Goal: Information Seeking & Learning: Find contact information

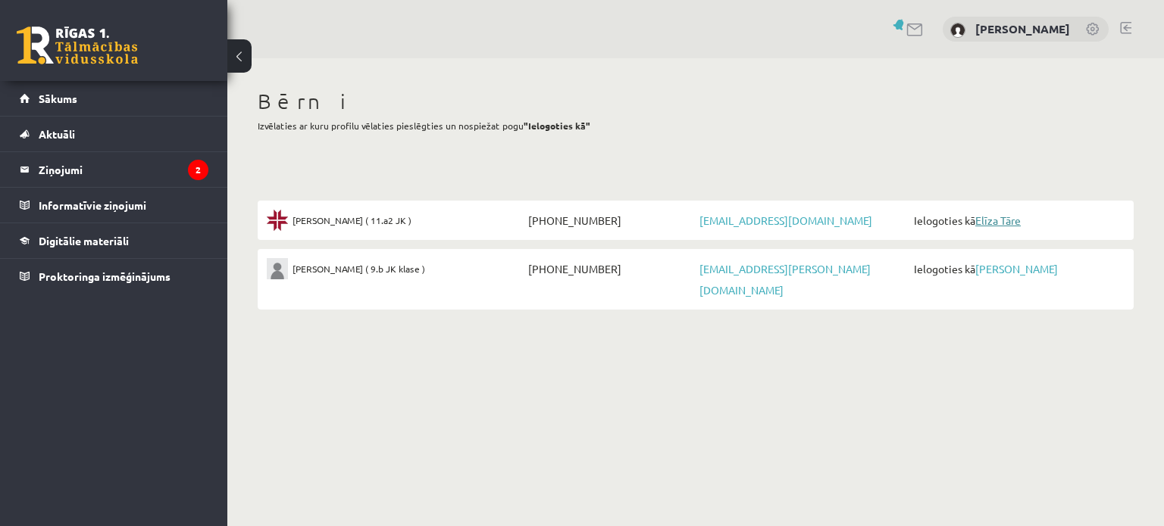
click at [1000, 218] on link "Elīza Tāre" at bounding box center [997, 221] width 45 height 14
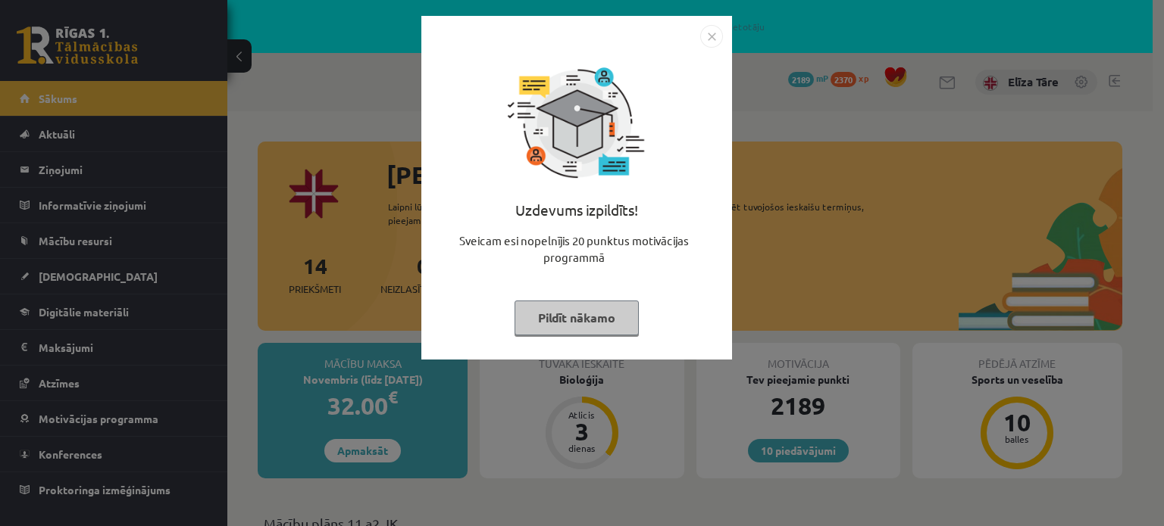
click at [579, 320] on button "Pildīt nākamo" at bounding box center [576, 318] width 124 height 35
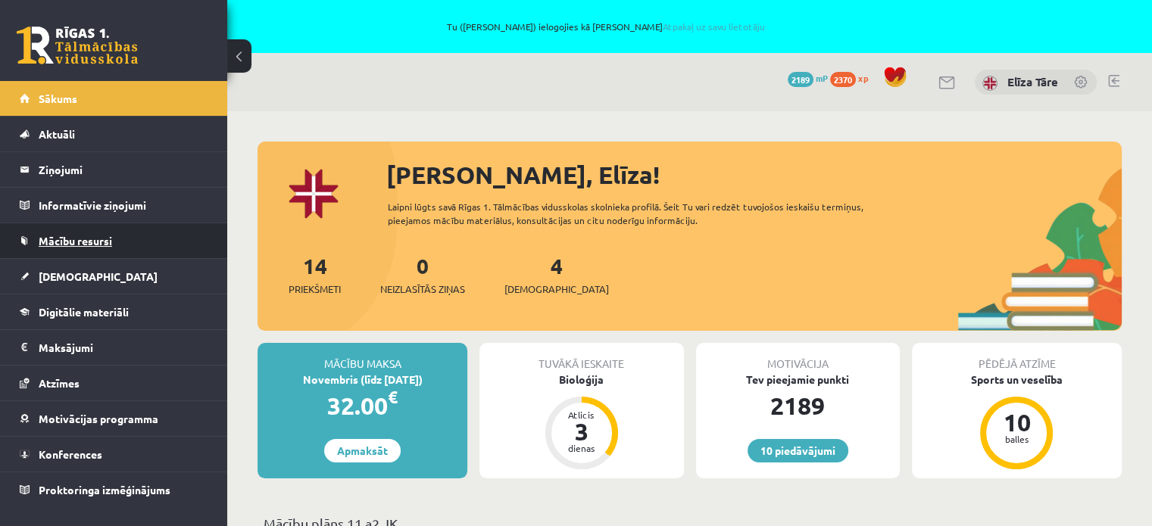
click at [103, 233] on link "Mācību resursi" at bounding box center [114, 240] width 189 height 35
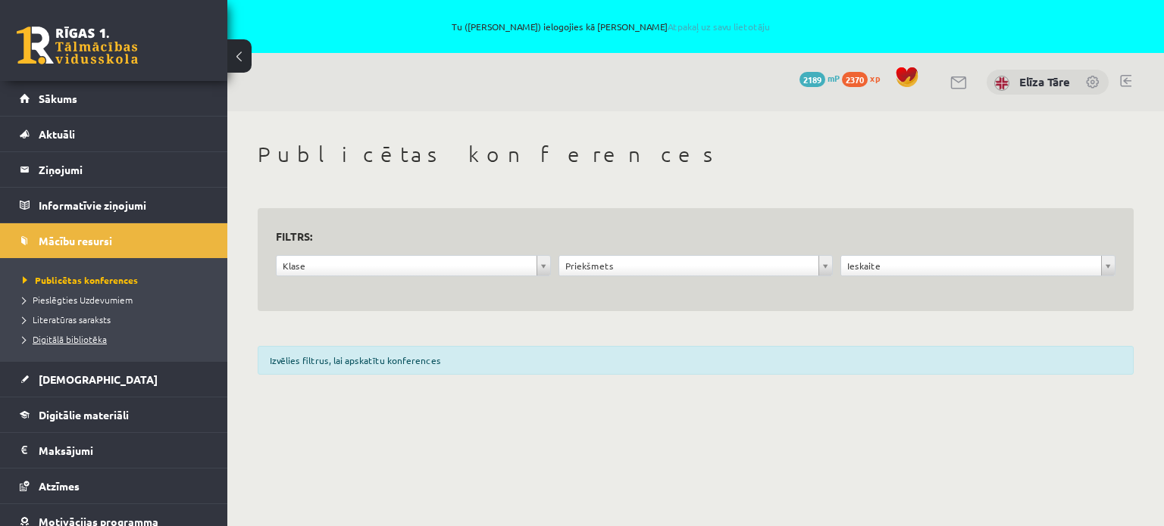
click at [70, 338] on span "Digitālā bibliotēka" at bounding box center [65, 339] width 84 height 12
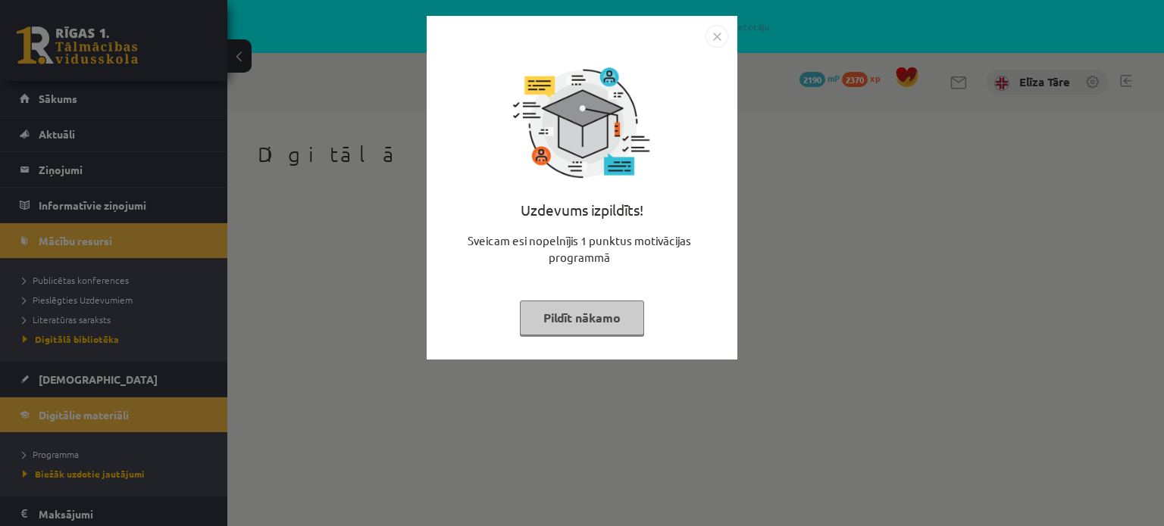
click at [564, 317] on button "Pildīt nākamo" at bounding box center [582, 318] width 124 height 35
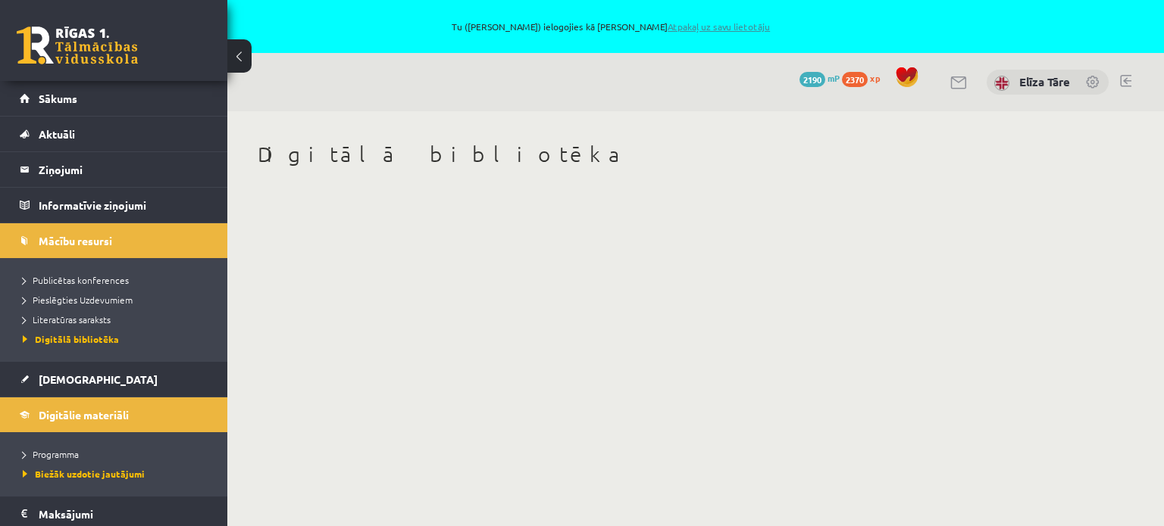
click at [692, 23] on link "Atpakaļ uz savu lietotāju" at bounding box center [718, 26] width 102 height 12
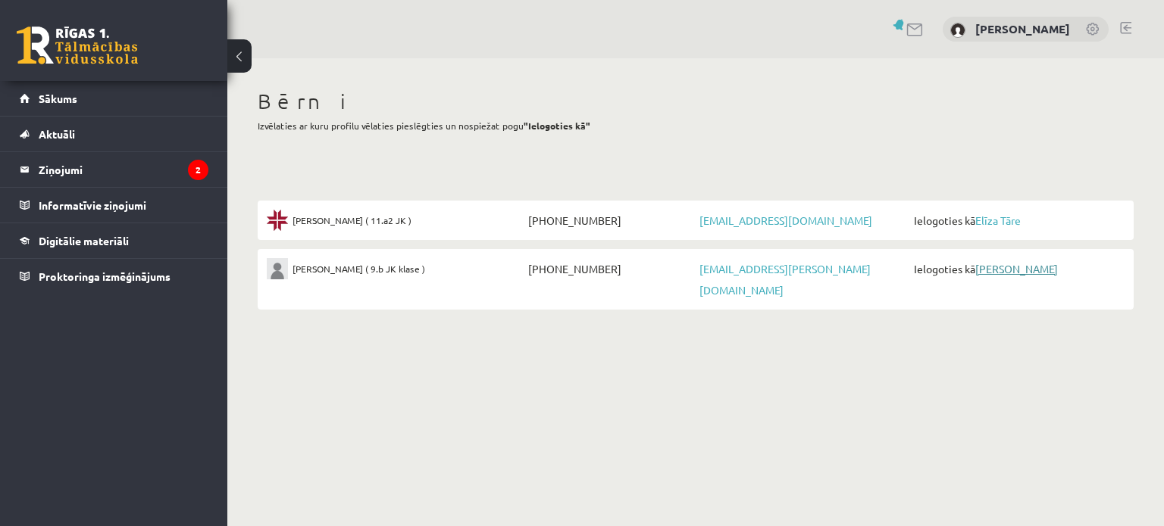
click at [1014, 268] on link "Jānis Tāre" at bounding box center [1016, 269] width 83 height 14
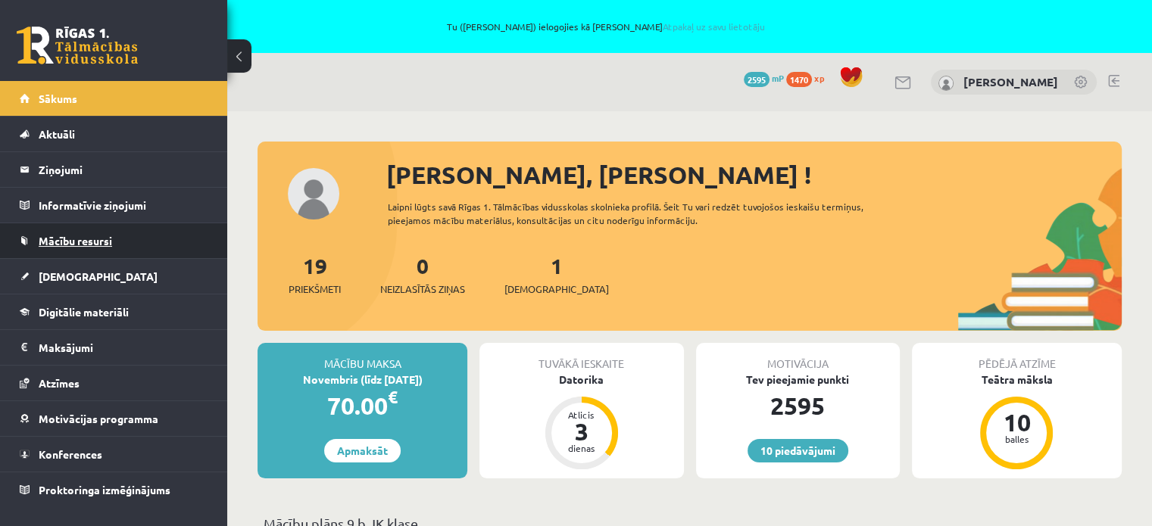
click at [87, 236] on span "Mācību resursi" at bounding box center [75, 241] width 73 height 14
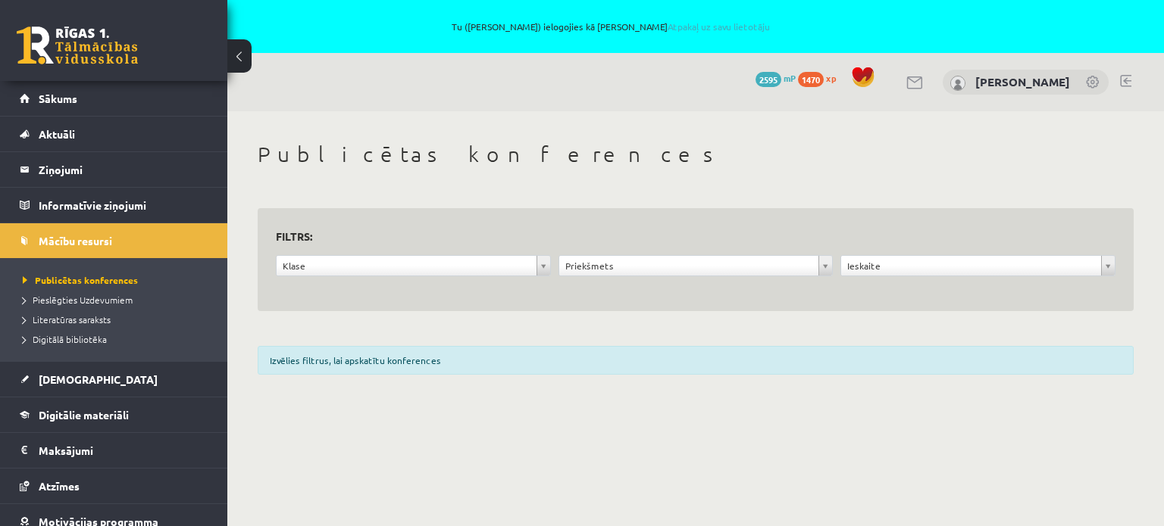
click at [86, 331] on li "Digitālā bibliotēka" at bounding box center [117, 340] width 189 height 20
click at [88, 337] on span "Digitālā bibliotēka" at bounding box center [71, 339] width 96 height 12
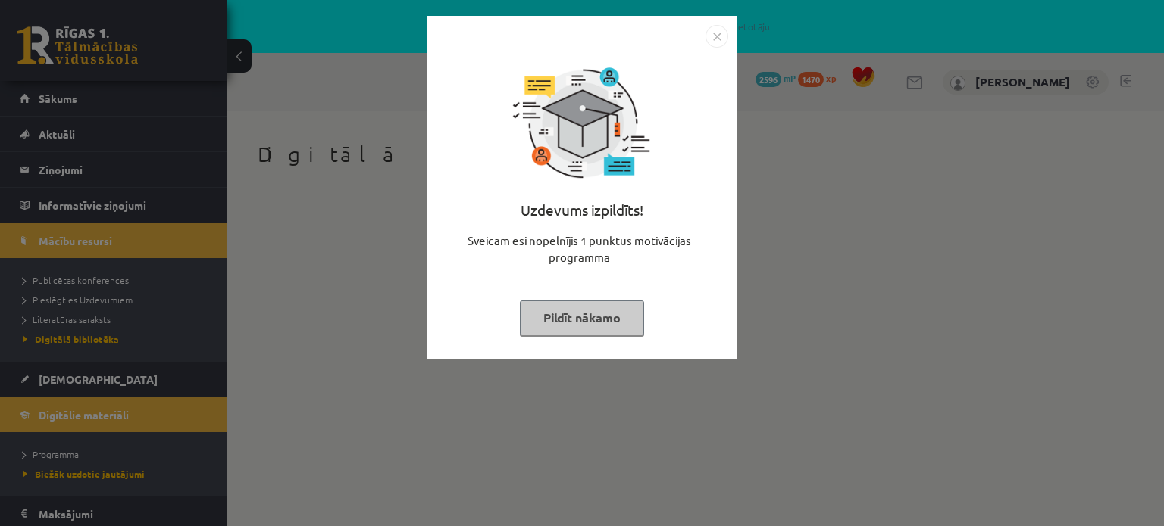
click at [555, 298] on div "Uzdevums izpildīts! Sveicam esi nopelnījis 1 punktus motivācijas programmā Pild…" at bounding box center [582, 199] width 292 height 303
click at [558, 303] on button "Pildīt nākamo" at bounding box center [582, 318] width 124 height 35
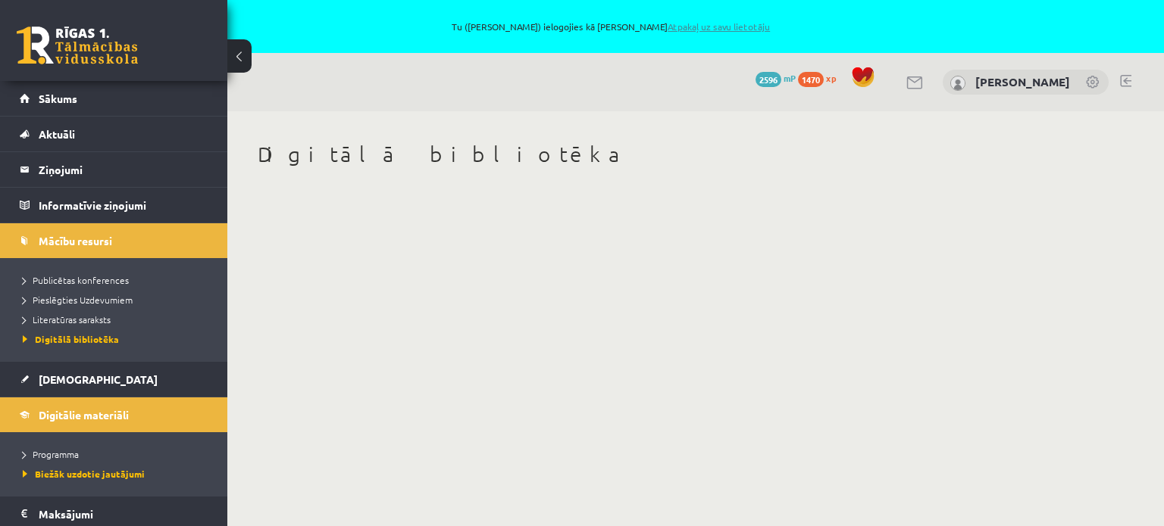
click at [692, 27] on link "Atpakaļ uz savu lietotāju" at bounding box center [718, 26] width 102 height 12
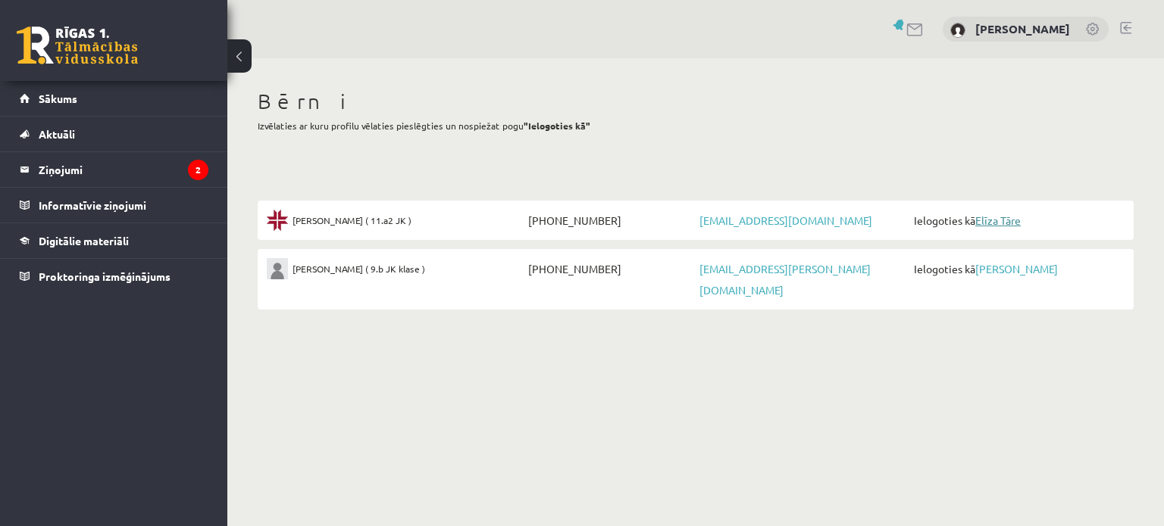
click at [997, 221] on link "Elīza Tāre" at bounding box center [997, 221] width 45 height 14
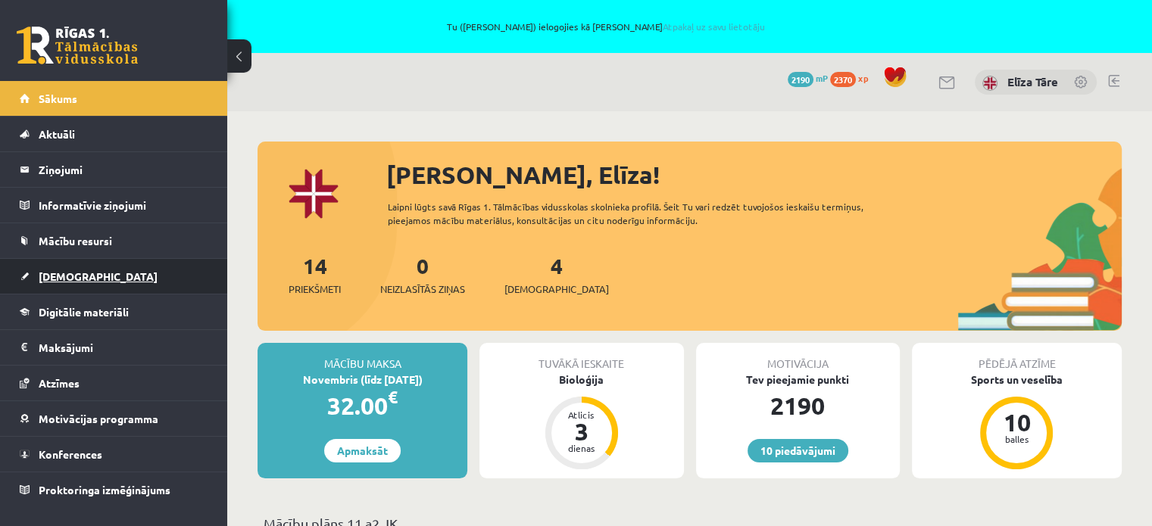
click at [59, 275] on span "[DEMOGRAPHIC_DATA]" at bounding box center [98, 277] width 119 height 14
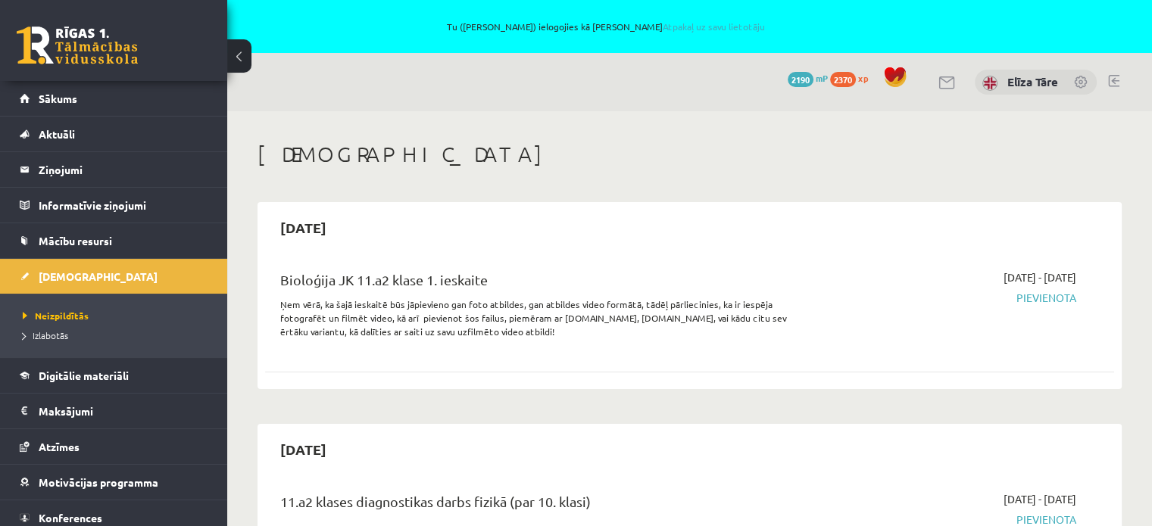
scroll to position [4413, 0]
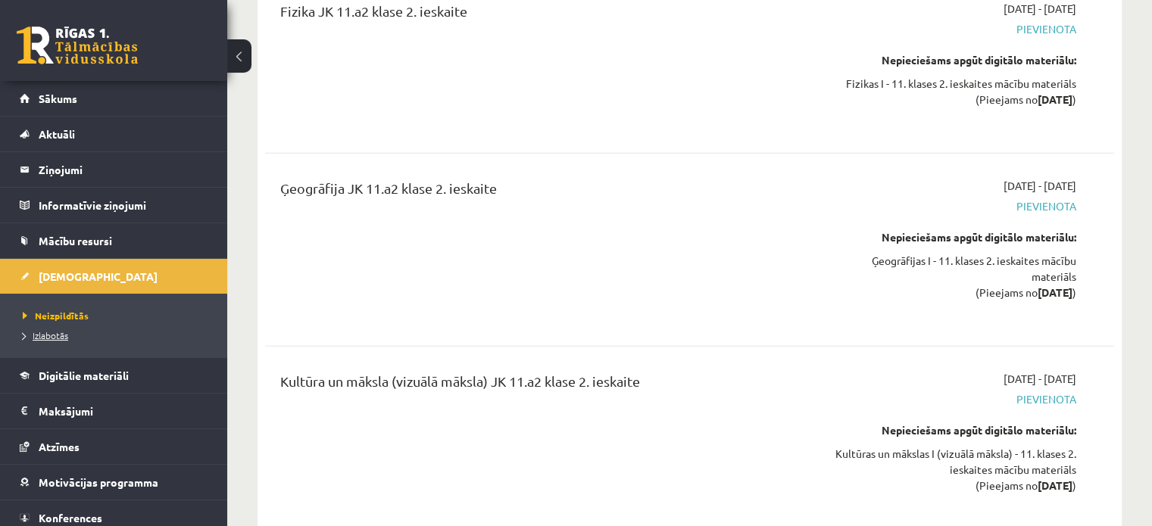
click at [39, 334] on span "Izlabotās" at bounding box center [45, 336] width 45 height 12
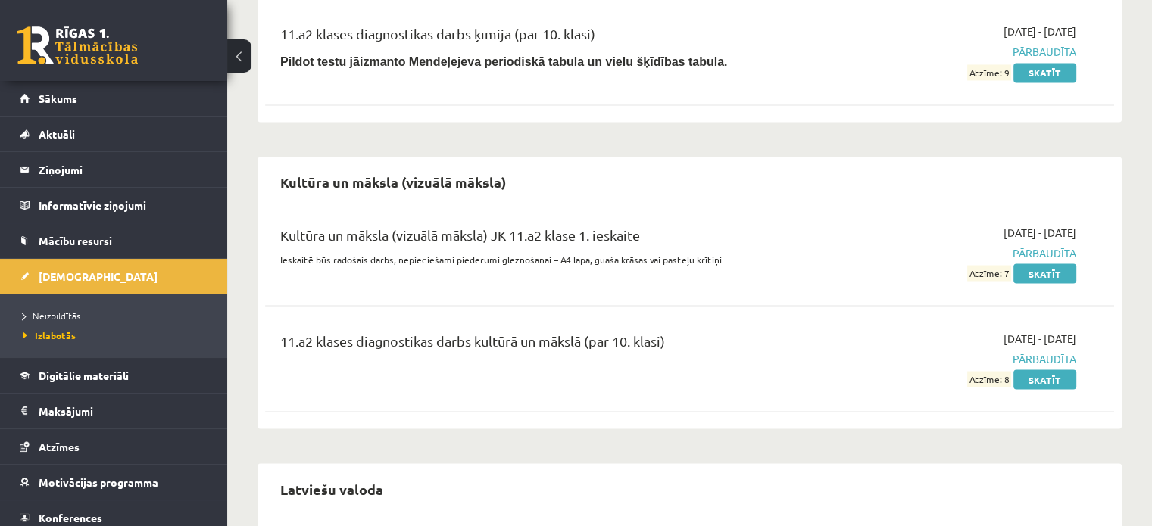
scroll to position [8424, 0]
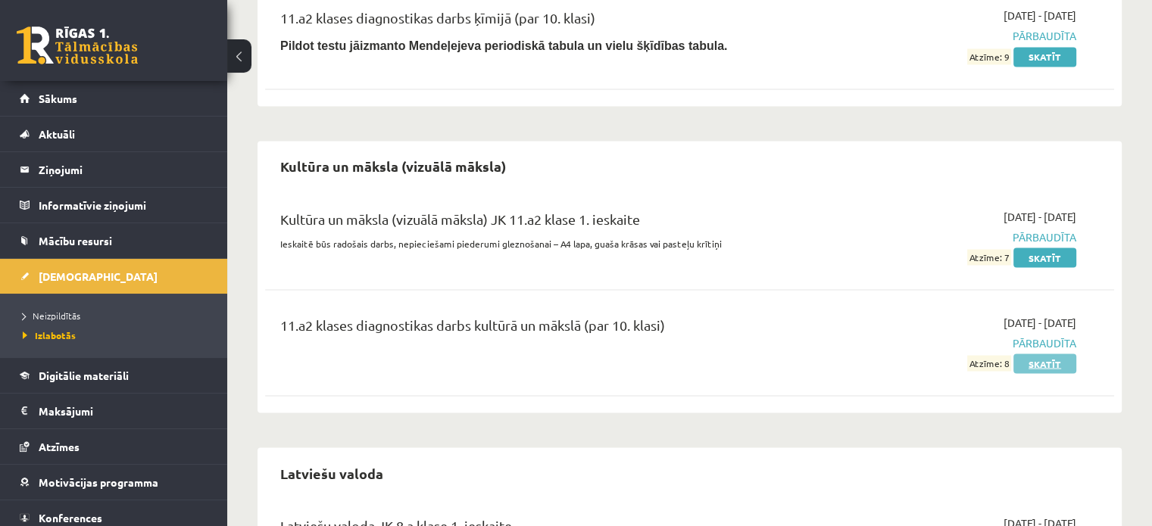
click at [1061, 354] on link "Skatīt" at bounding box center [1045, 364] width 63 height 20
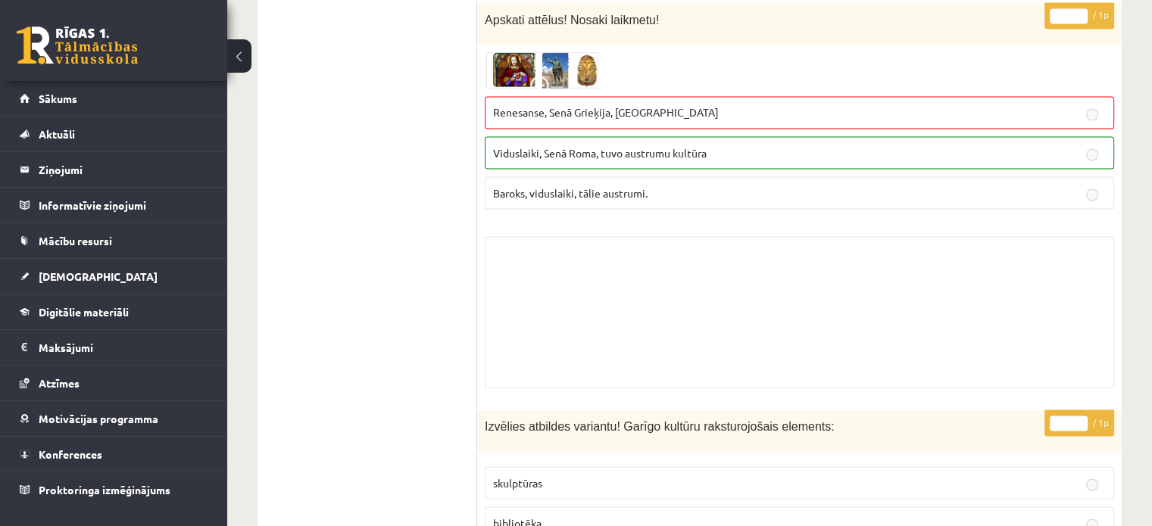
scroll to position [2651, 0]
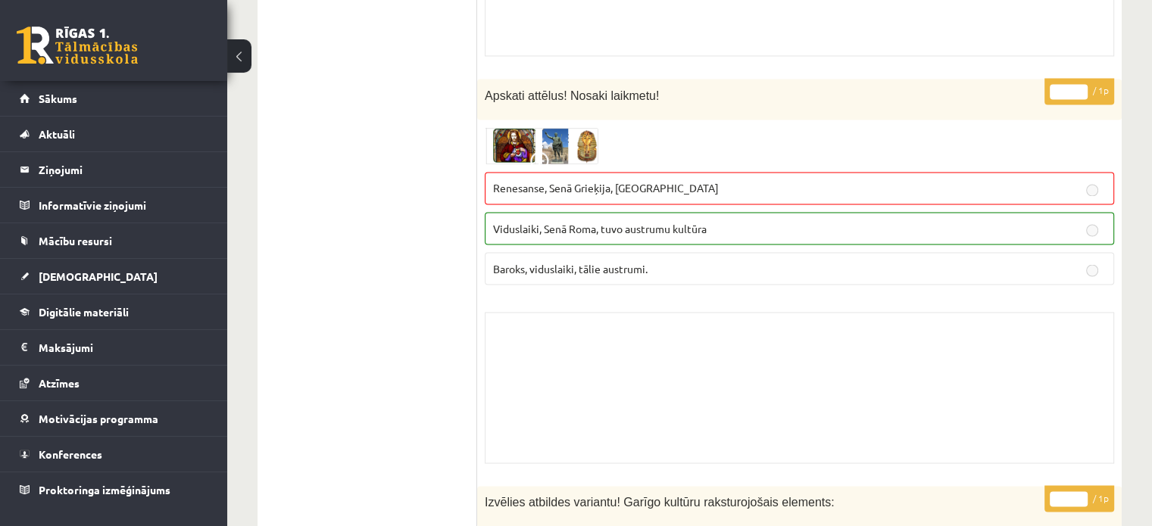
click at [509, 135] on img at bounding box center [542, 145] width 114 height 36
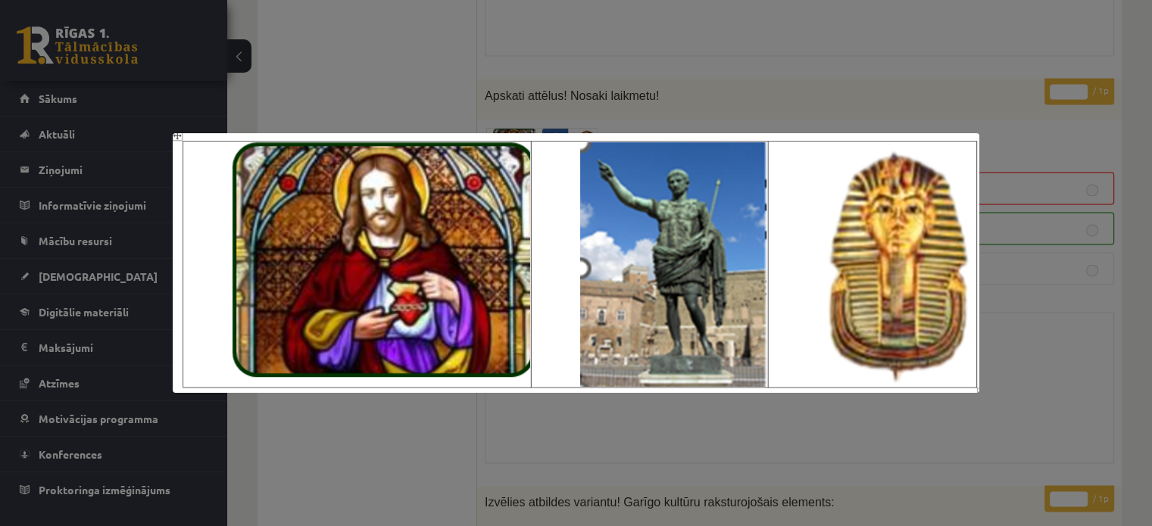
click at [358, 470] on div at bounding box center [576, 263] width 1152 height 526
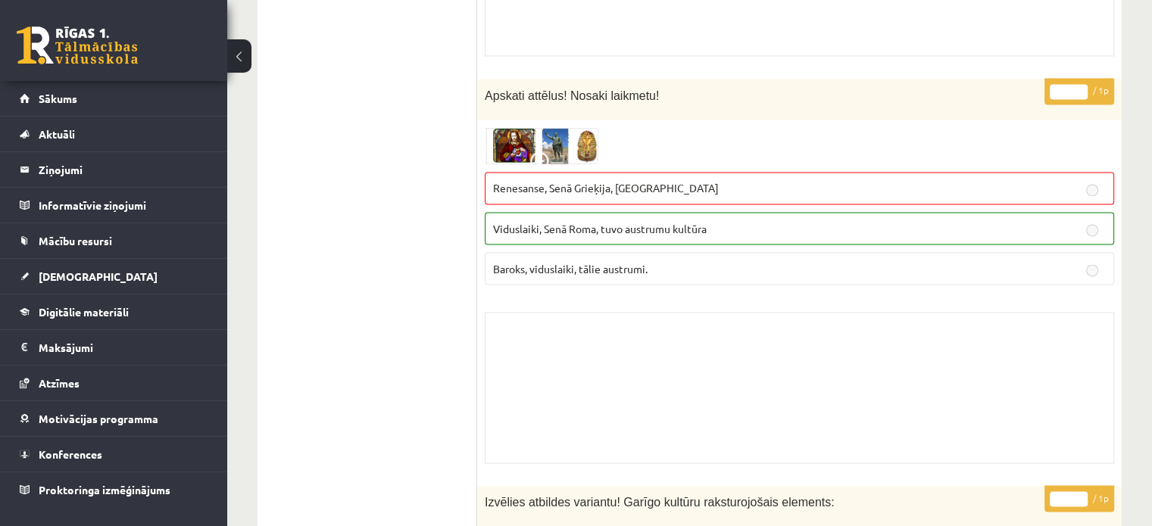
click at [526, 129] on img at bounding box center [542, 145] width 114 height 36
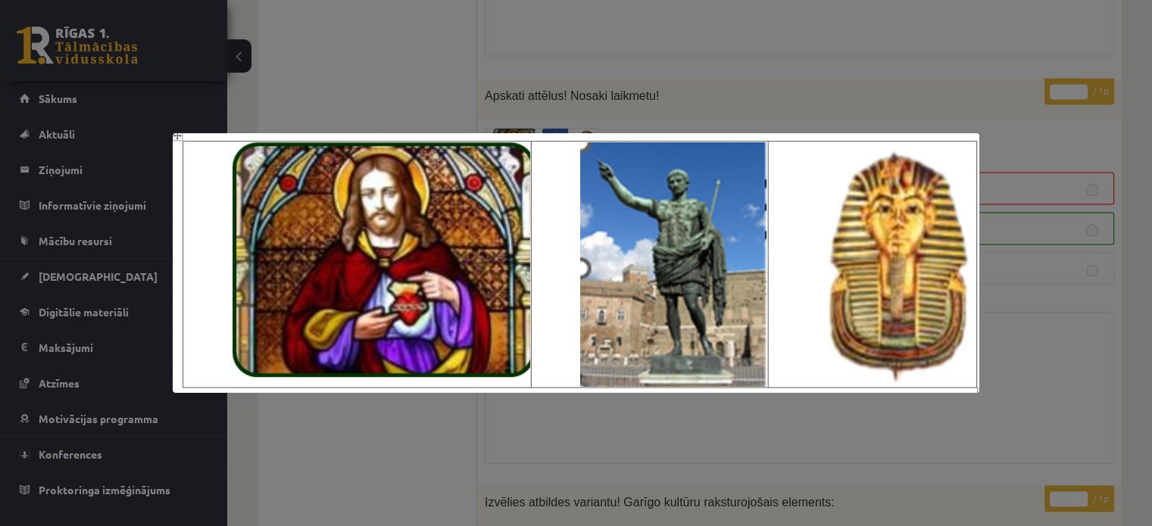
click at [322, 442] on div at bounding box center [576, 263] width 1152 height 526
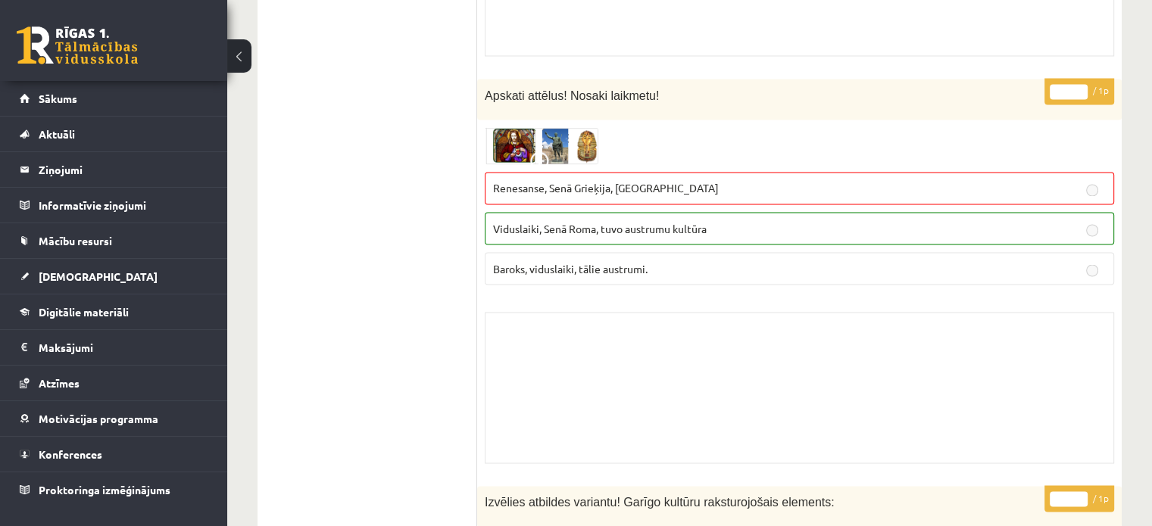
click at [580, 139] on img at bounding box center [542, 145] width 114 height 36
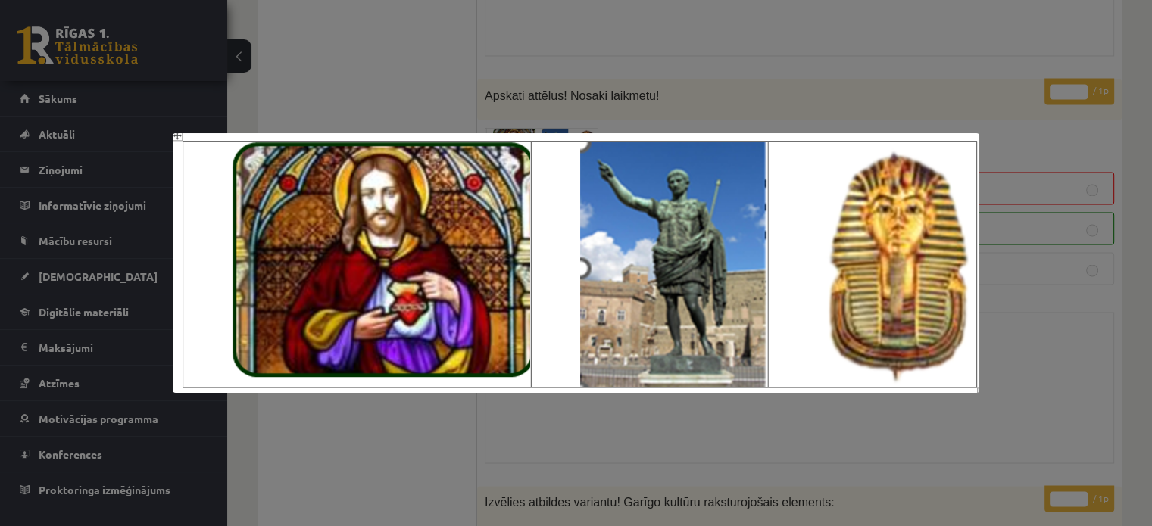
click at [363, 469] on div at bounding box center [576, 263] width 1152 height 526
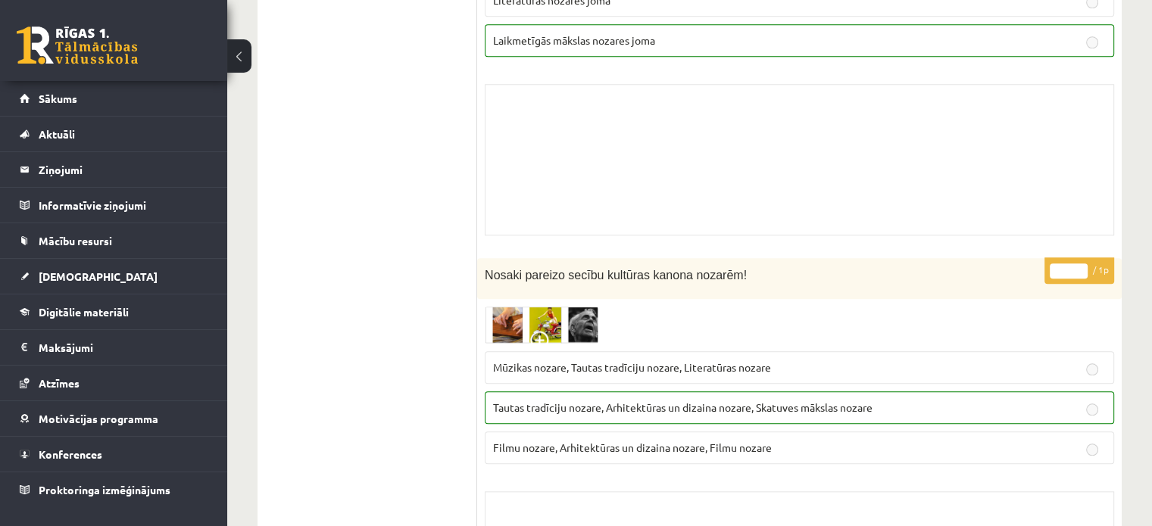
scroll to position [0, 0]
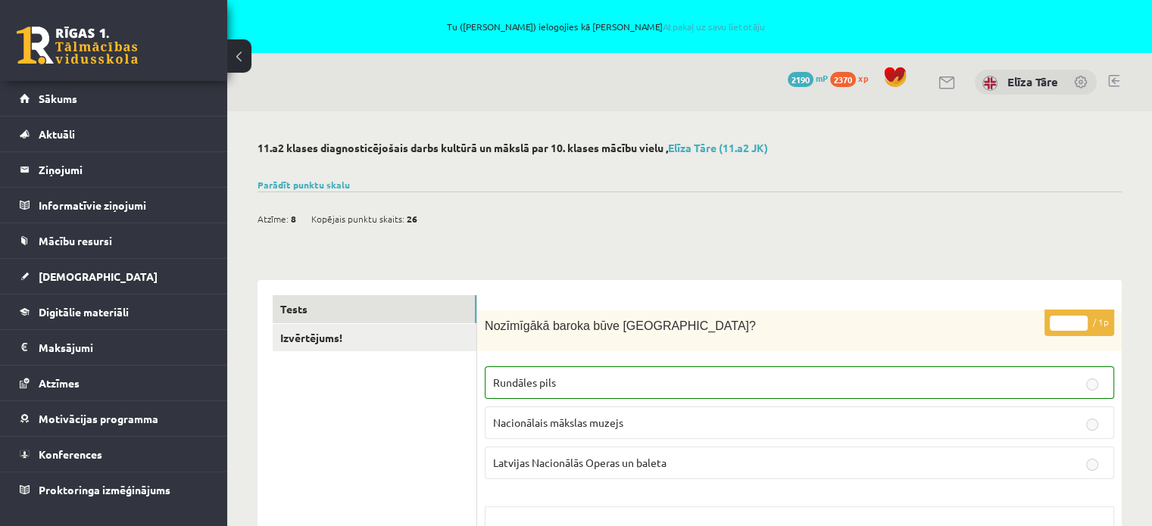
drag, startPoint x: 373, startPoint y: 417, endPoint x: 214, endPoint y: -92, distance: 532.6
click at [330, 184] on link "Parādīt punktu skalu" at bounding box center [304, 185] width 92 height 12
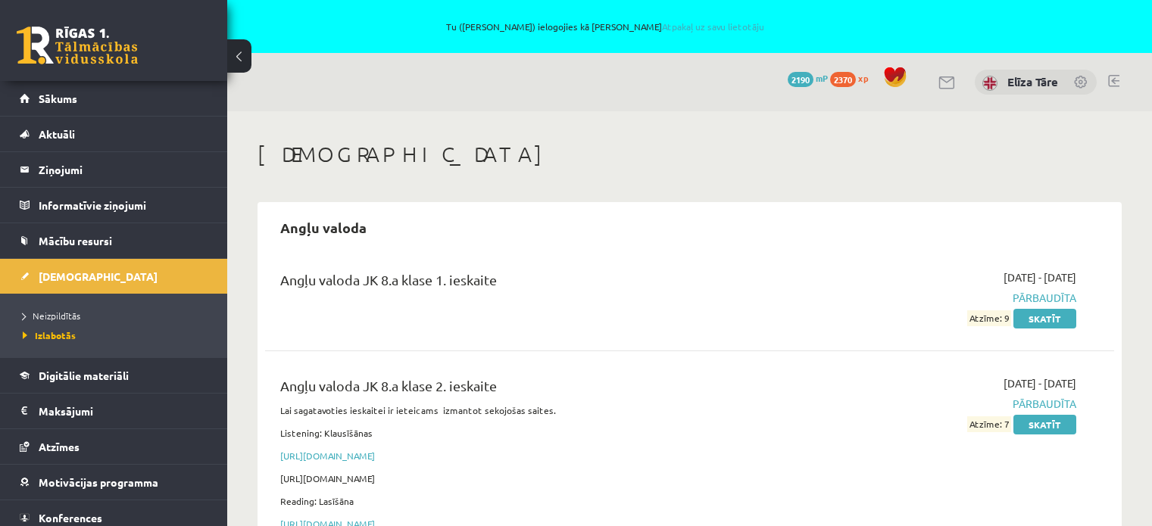
scroll to position [8424, 0]
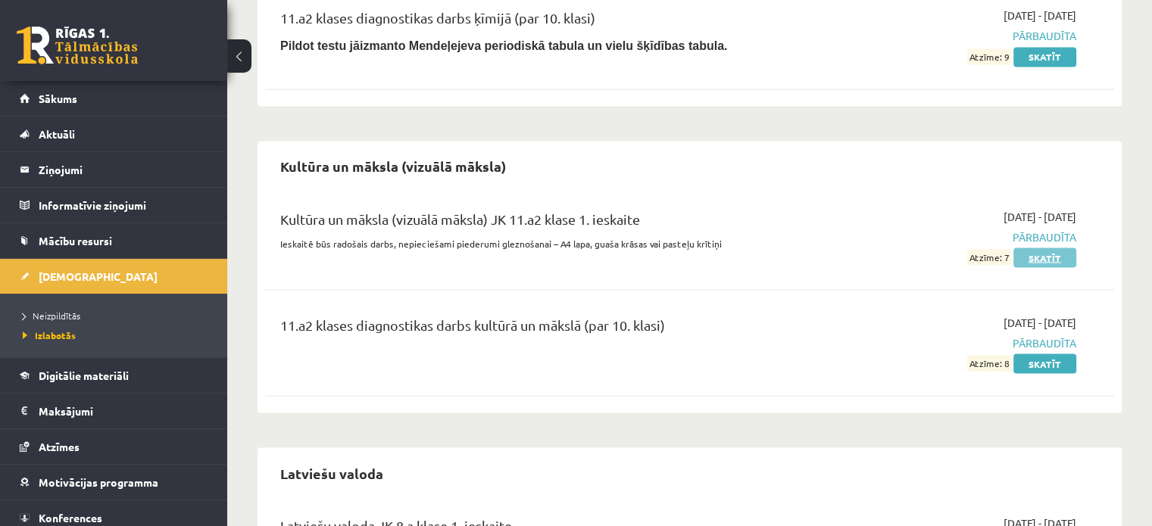
click at [1045, 248] on link "Skatīt" at bounding box center [1045, 258] width 63 height 20
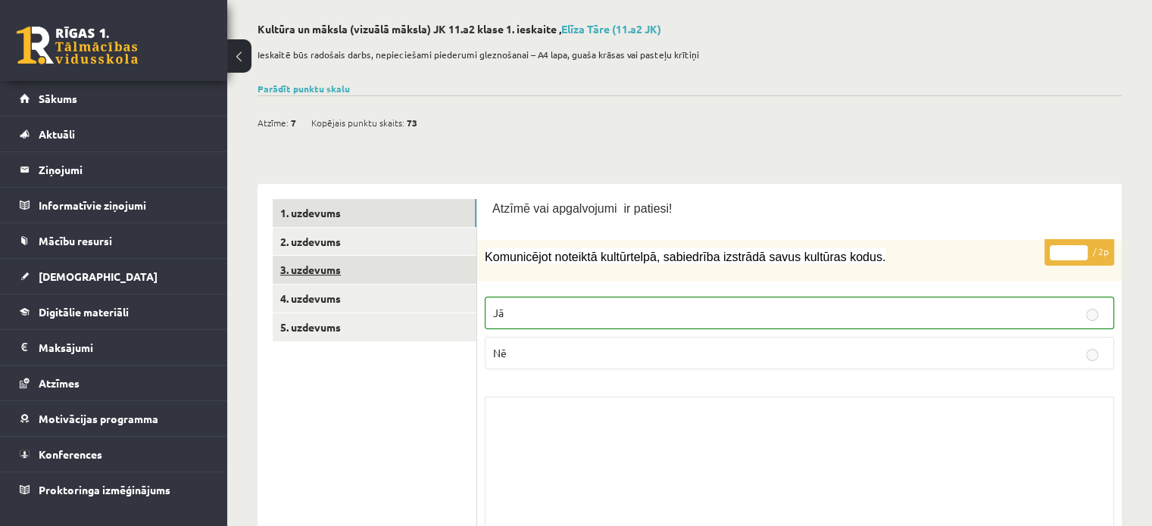
scroll to position [152, 0]
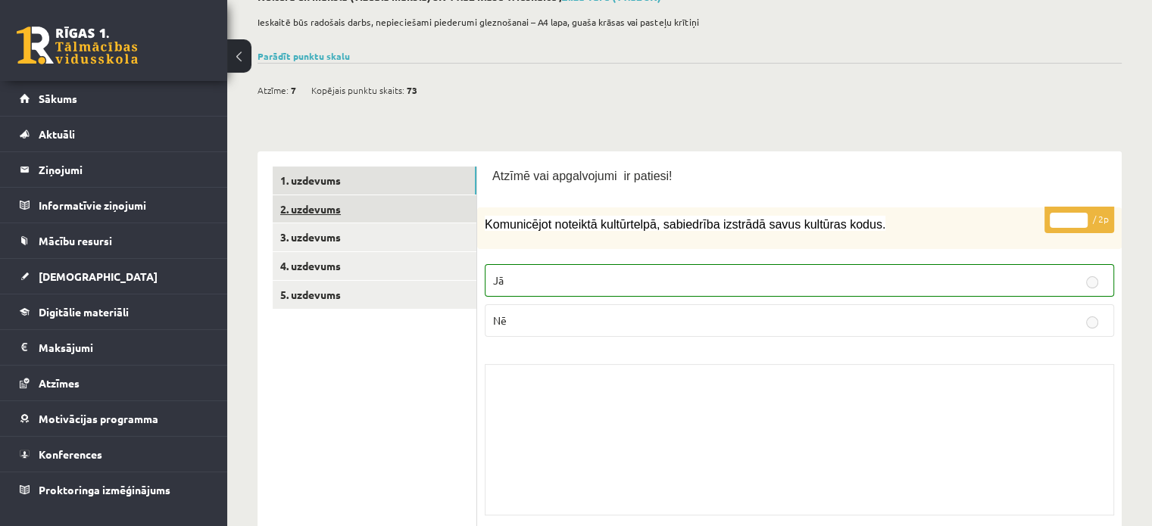
click at [343, 202] on link "2. uzdevums" at bounding box center [375, 209] width 204 height 28
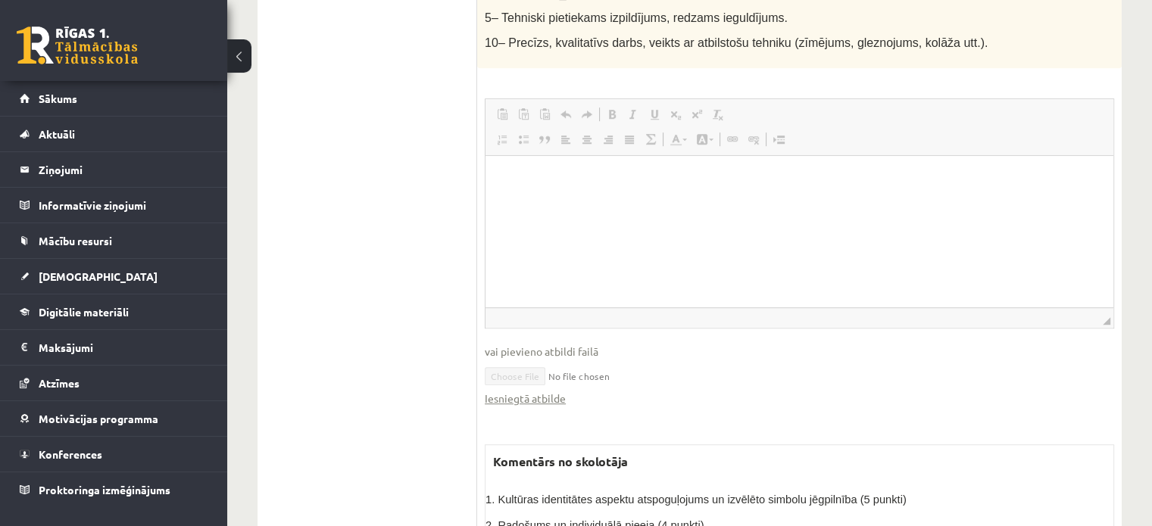
scroll to position [1121, 0]
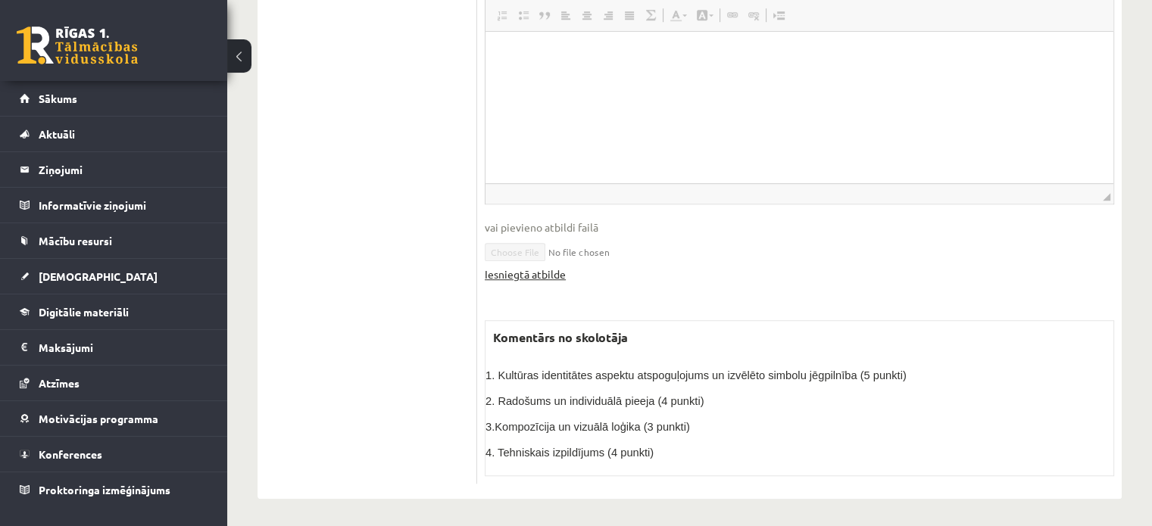
click at [524, 267] on link "Iesniegtā atbilde" at bounding box center [525, 275] width 81 height 16
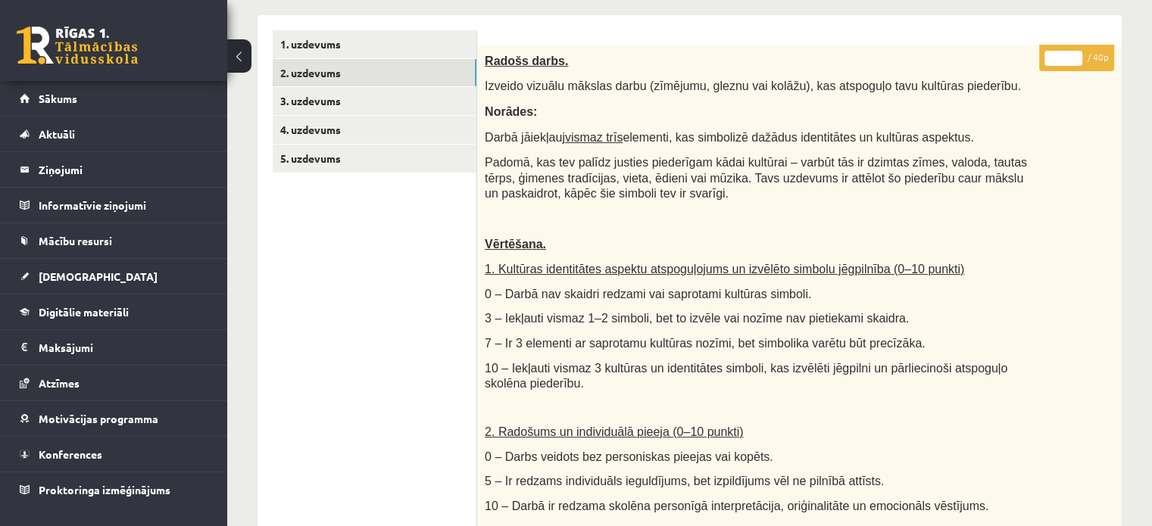
scroll to position [136, 0]
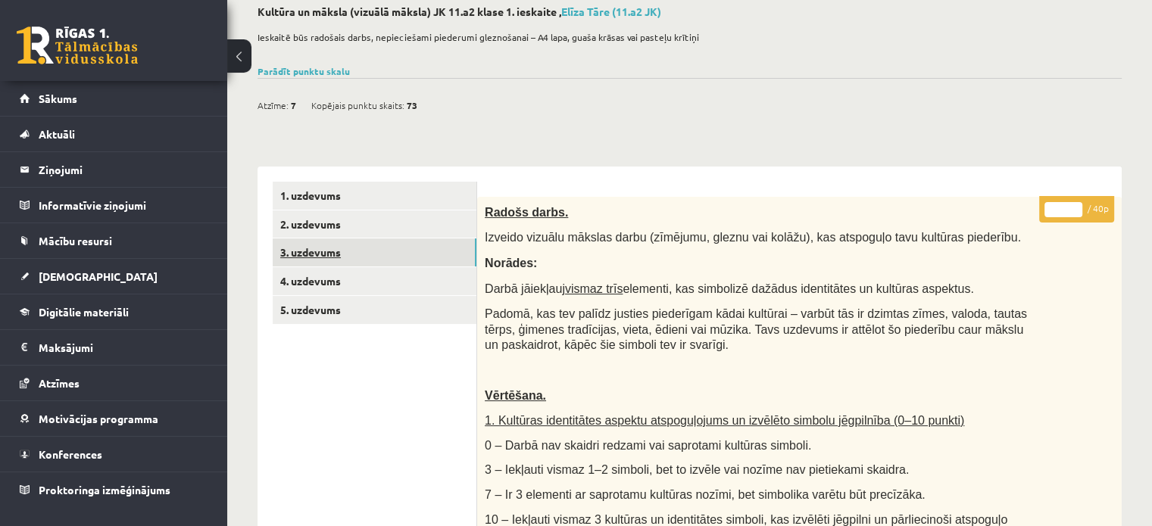
click at [348, 248] on link "3. uzdevums" at bounding box center [375, 253] width 204 height 28
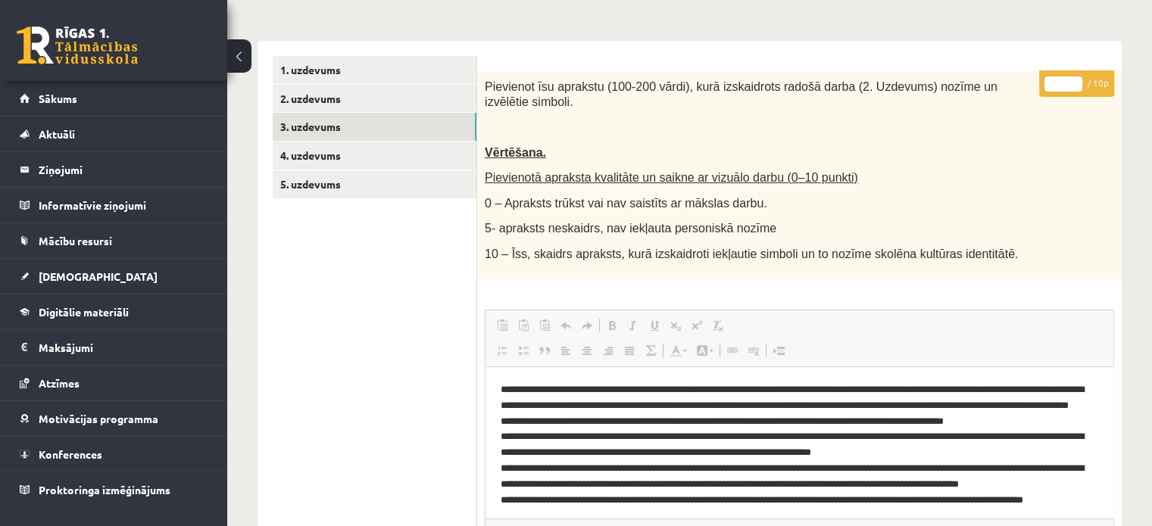
scroll to position [260, 0]
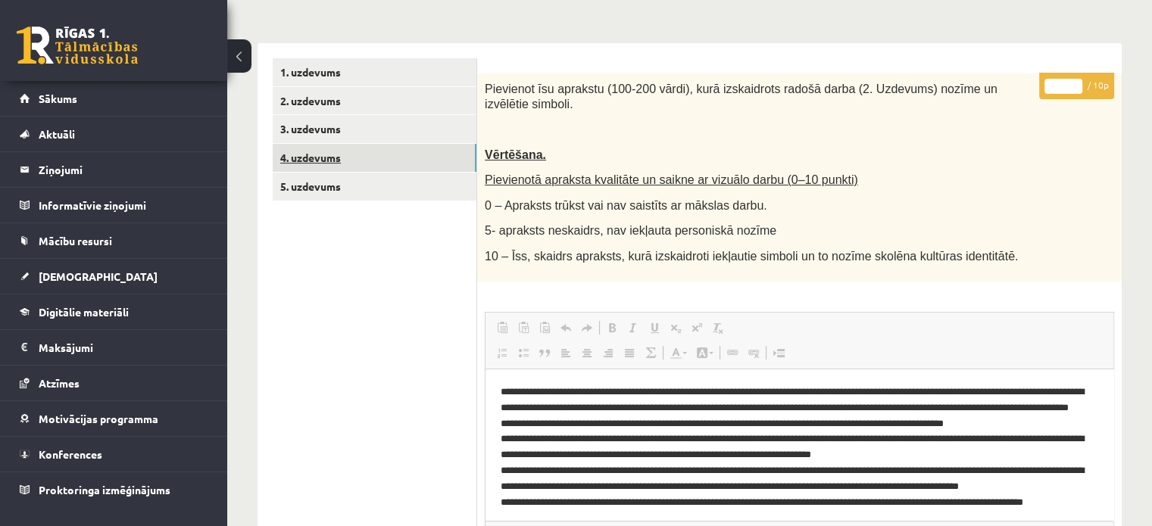
click at [361, 161] on link "4. uzdevums" at bounding box center [375, 158] width 204 height 28
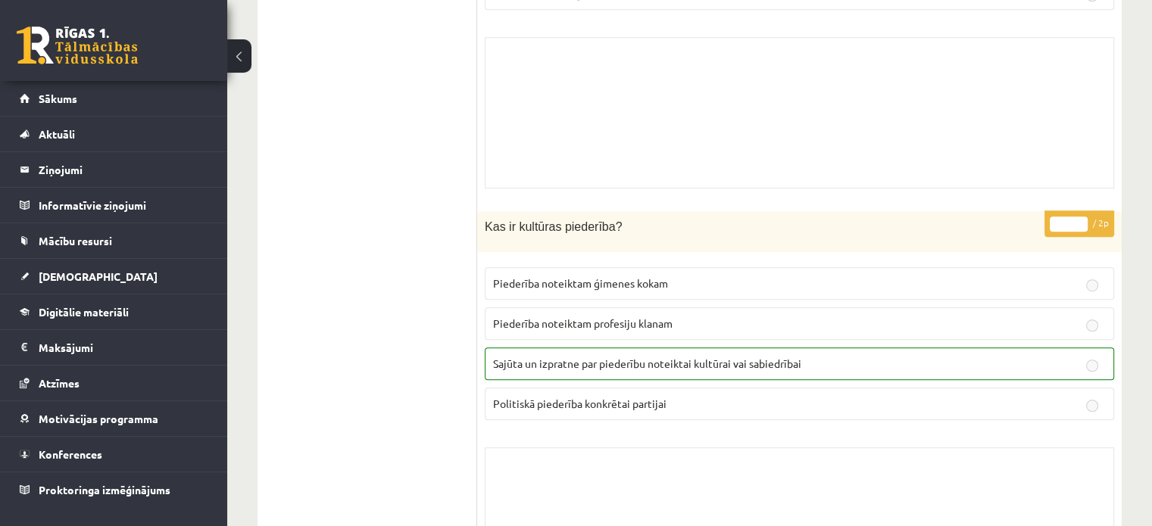
drag, startPoint x: 379, startPoint y: 225, endPoint x: 368, endPoint y: -92, distance: 316.8
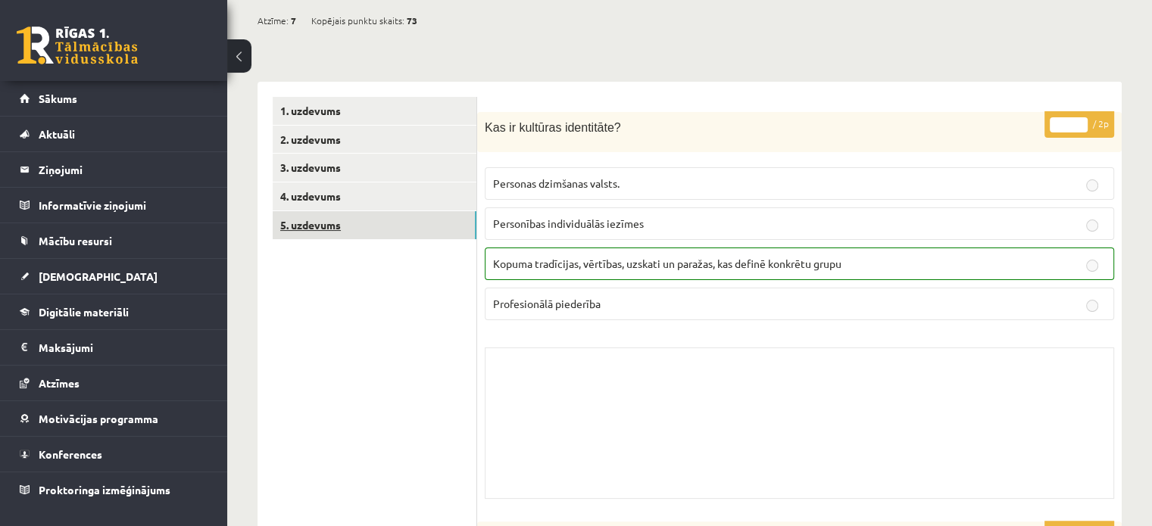
click at [398, 225] on link "5. uzdevums" at bounding box center [375, 225] width 204 height 28
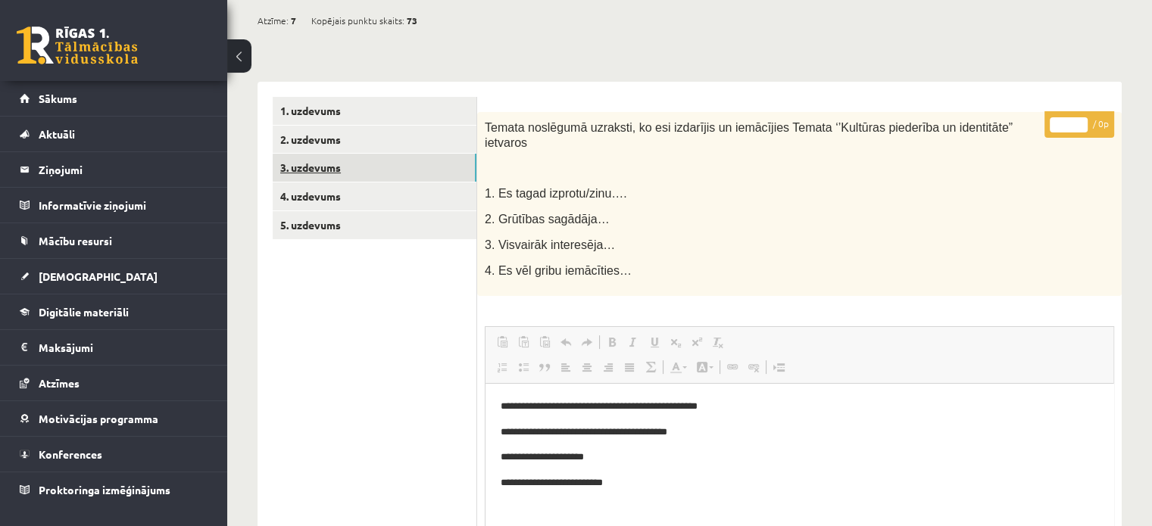
click at [355, 170] on link "3. uzdevums" at bounding box center [375, 168] width 204 height 28
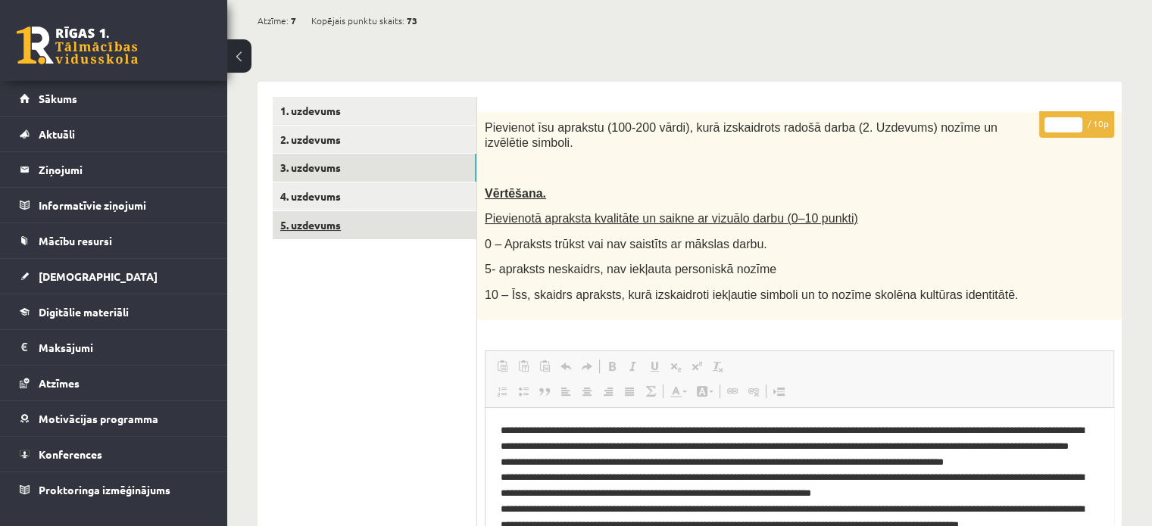
scroll to position [0, 0]
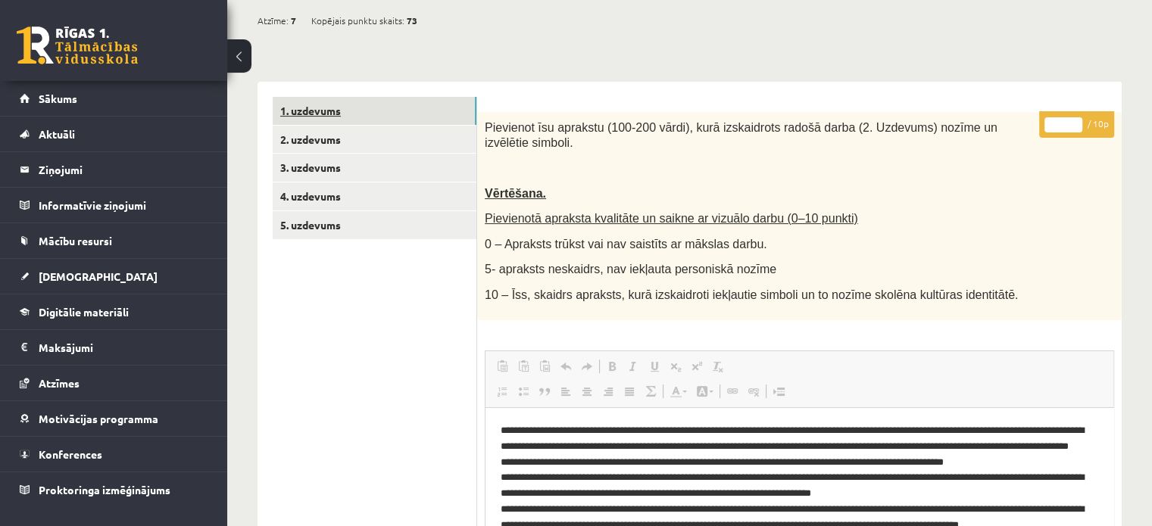
click at [349, 104] on link "1. uzdevums" at bounding box center [375, 111] width 204 height 28
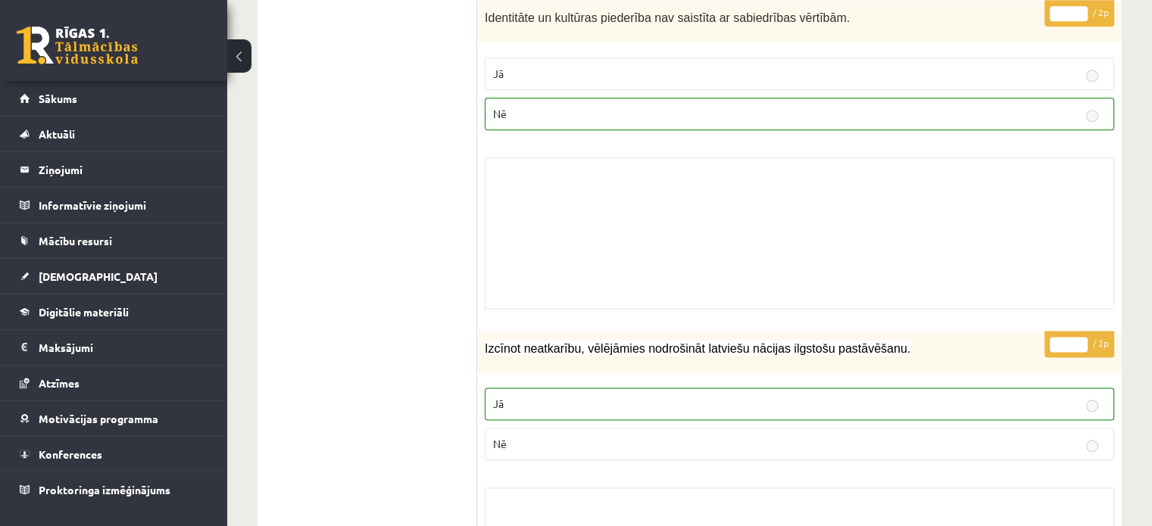
drag, startPoint x: 360, startPoint y: 250, endPoint x: 371, endPoint y: -61, distance: 310.8
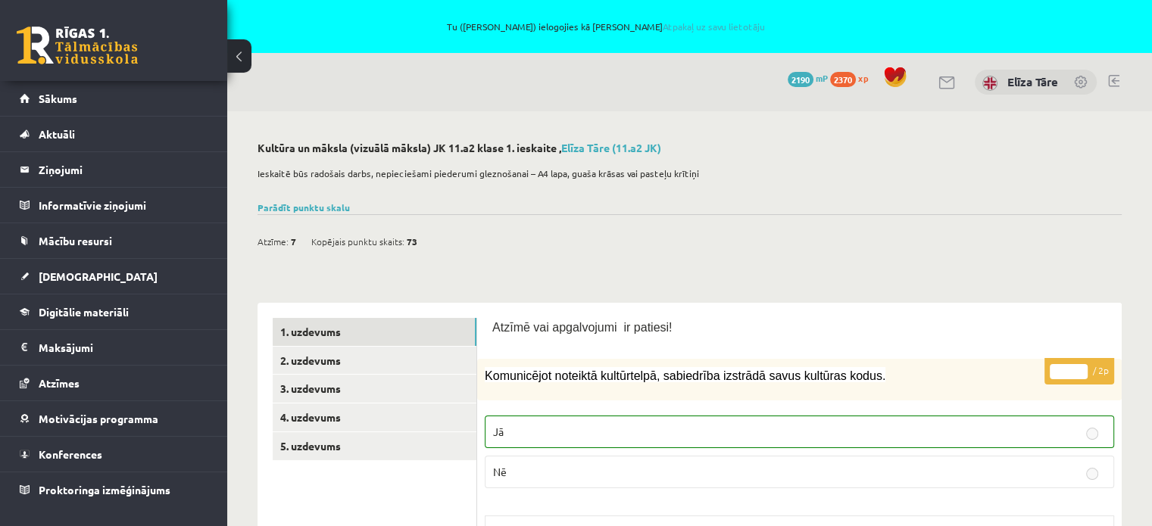
drag, startPoint x: 382, startPoint y: 272, endPoint x: 282, endPoint y: -92, distance: 377.1
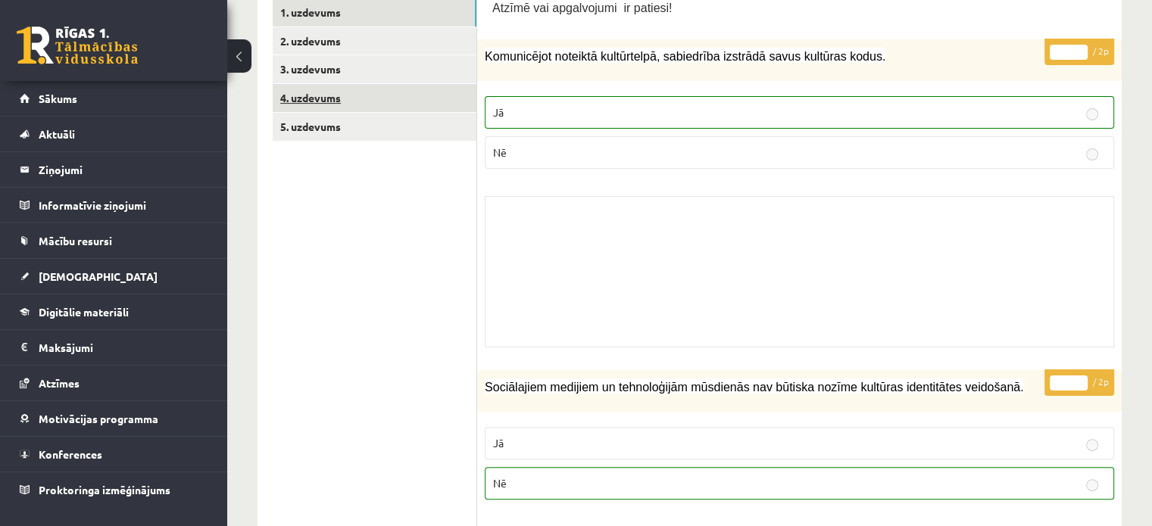
scroll to position [227, 0]
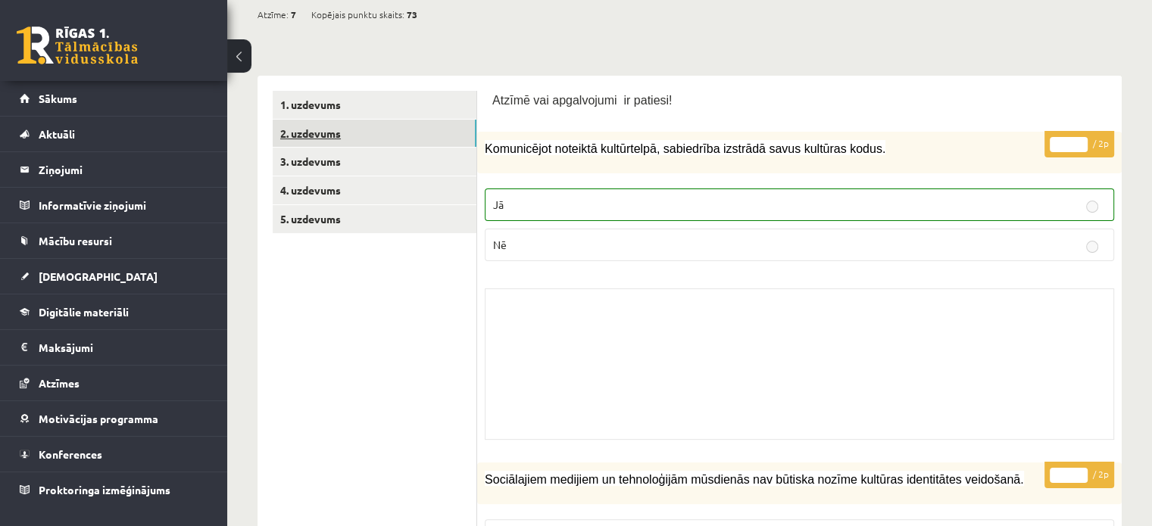
click at [364, 123] on link "2. uzdevums" at bounding box center [375, 134] width 204 height 28
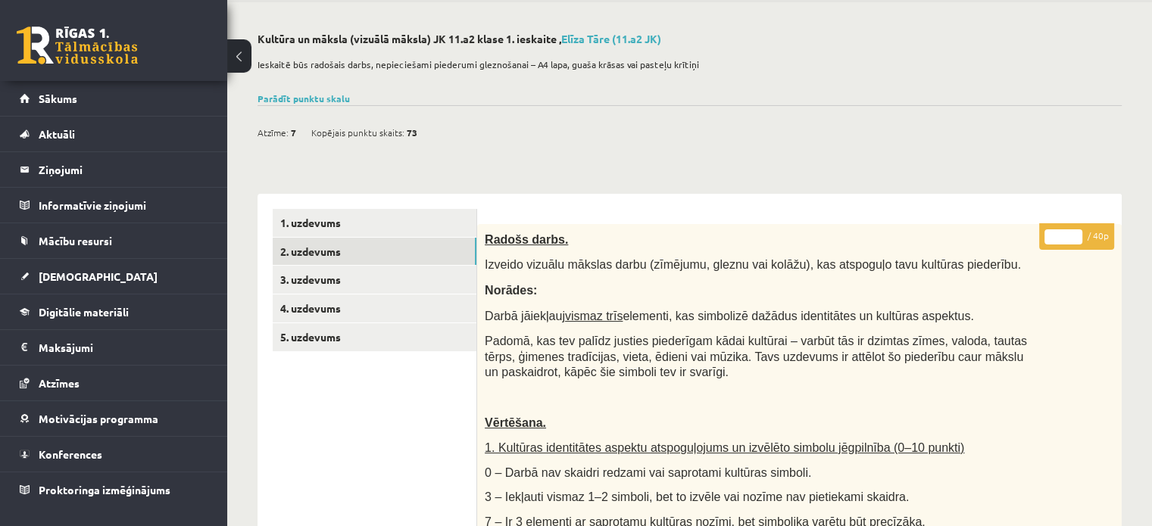
scroll to position [0, 0]
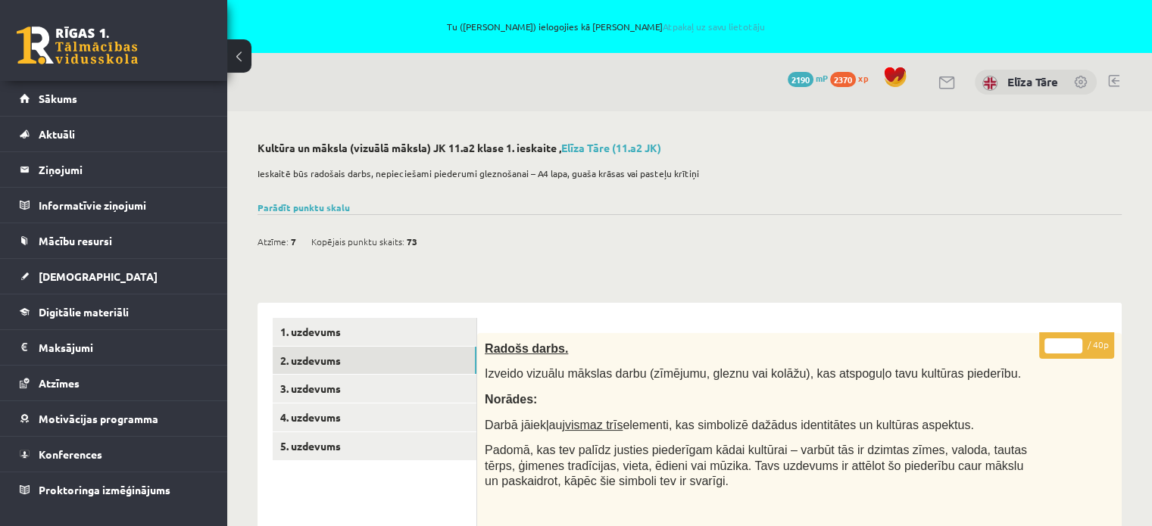
drag, startPoint x: 279, startPoint y: 341, endPoint x: 288, endPoint y: 36, distance: 304.7
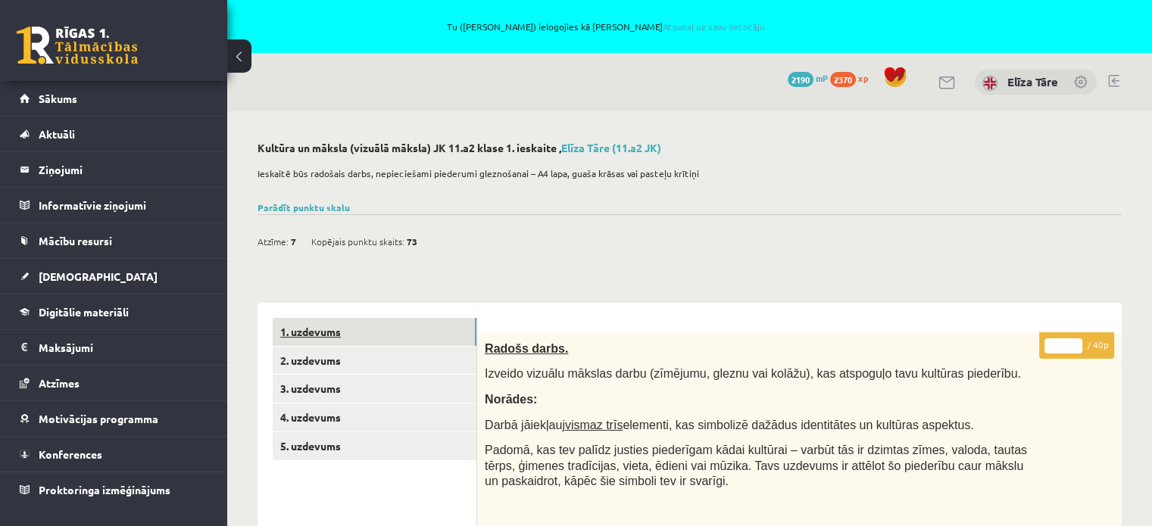
click at [330, 330] on link "1. uzdevums" at bounding box center [375, 332] width 204 height 28
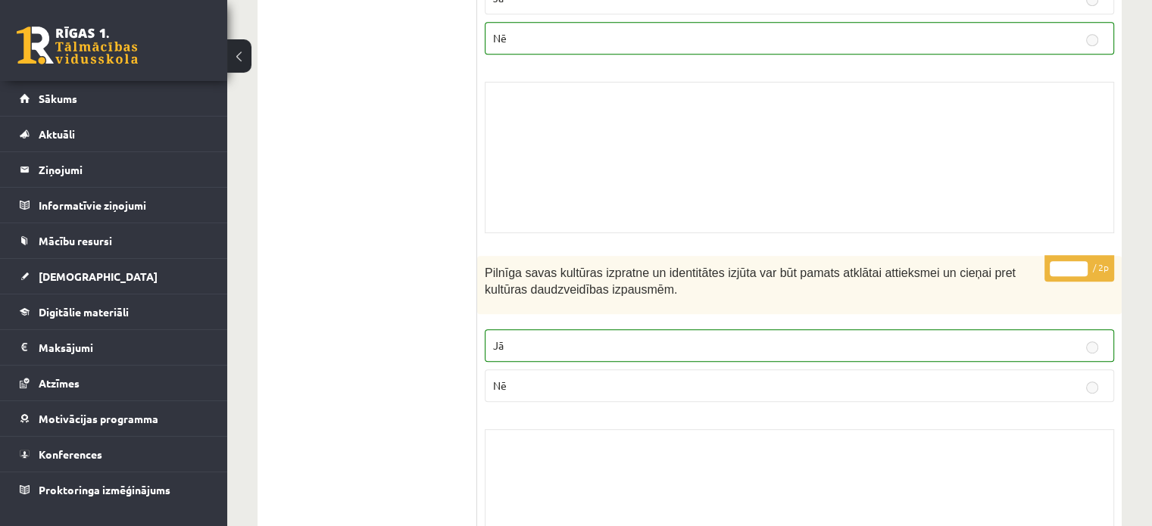
scroll to position [833, 0]
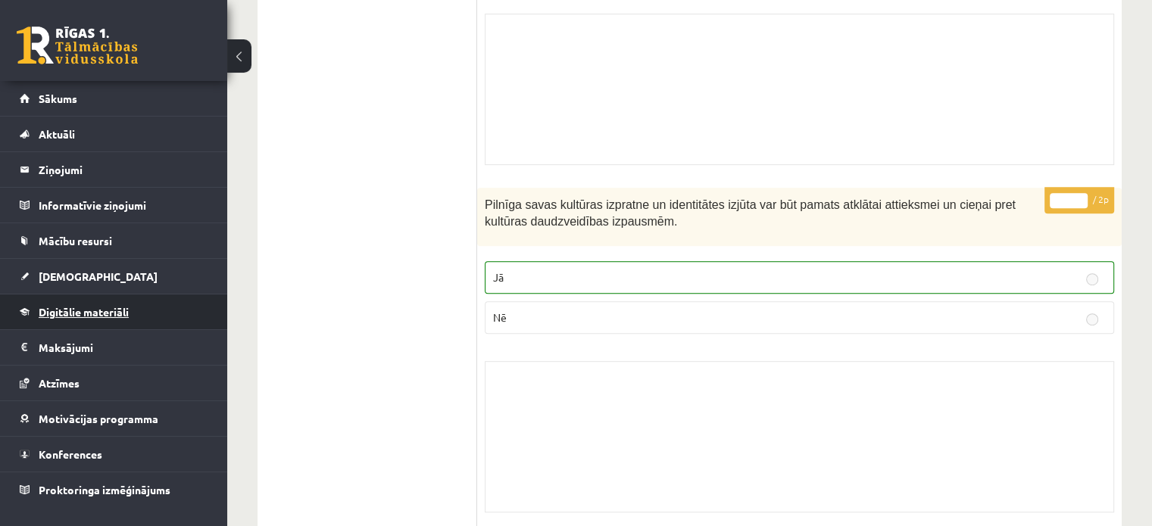
click at [72, 314] on span "Digitālie materiāli" at bounding box center [84, 312] width 90 height 14
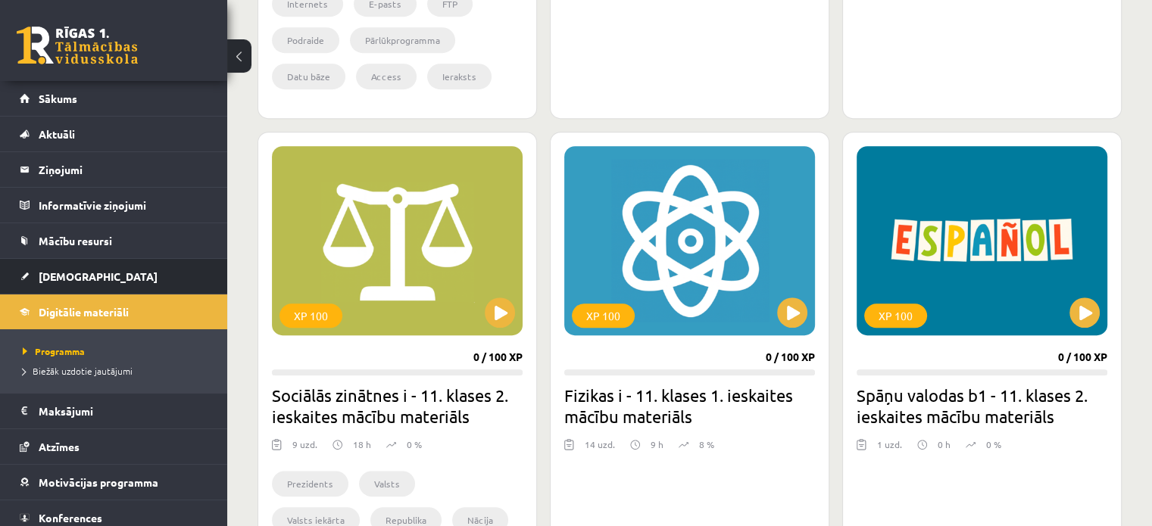
scroll to position [5251, 0]
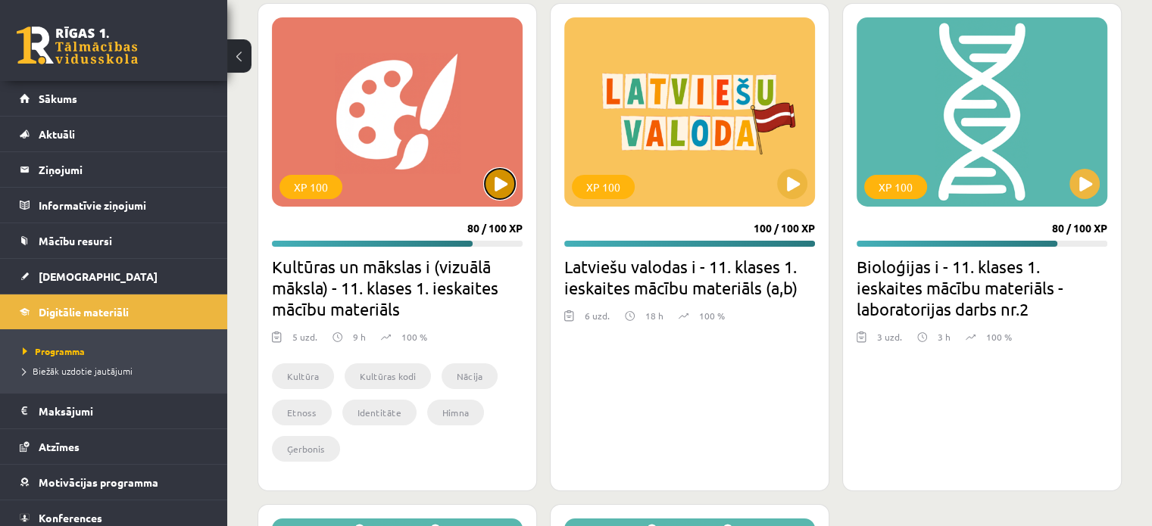
click at [501, 177] on button at bounding box center [500, 184] width 30 height 30
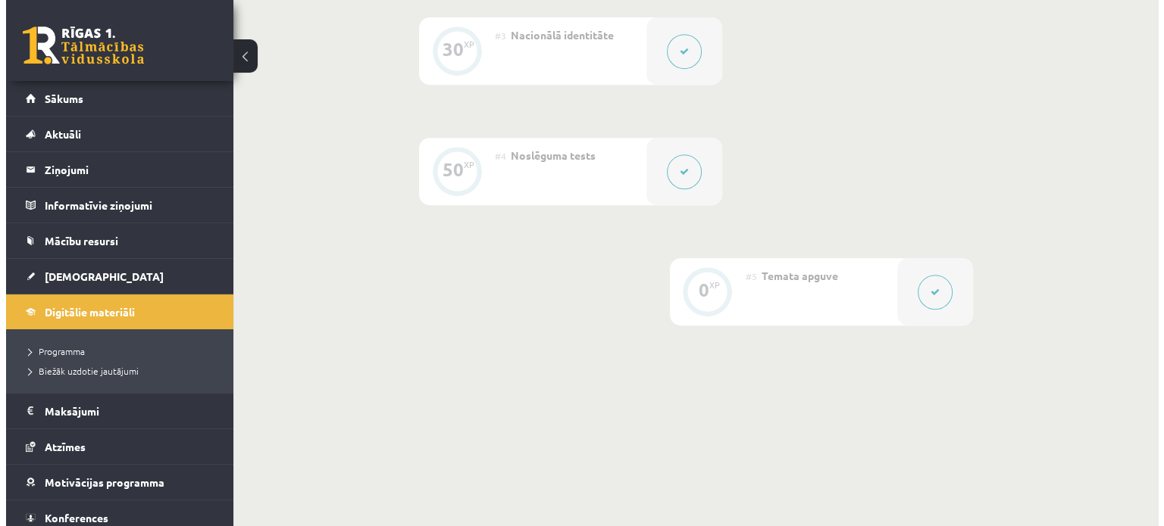
scroll to position [615, 0]
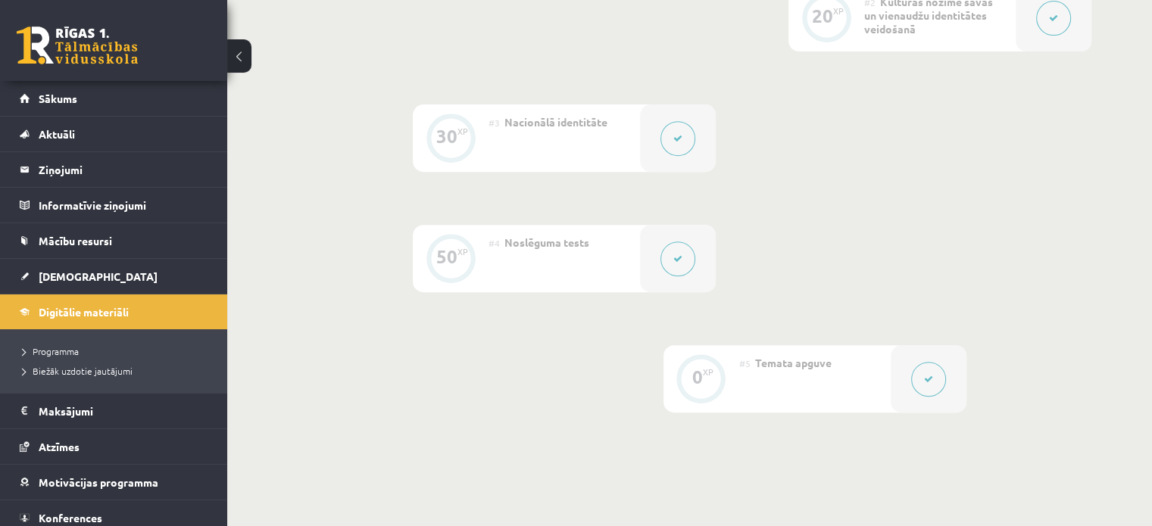
click at [670, 253] on button at bounding box center [678, 259] width 35 height 35
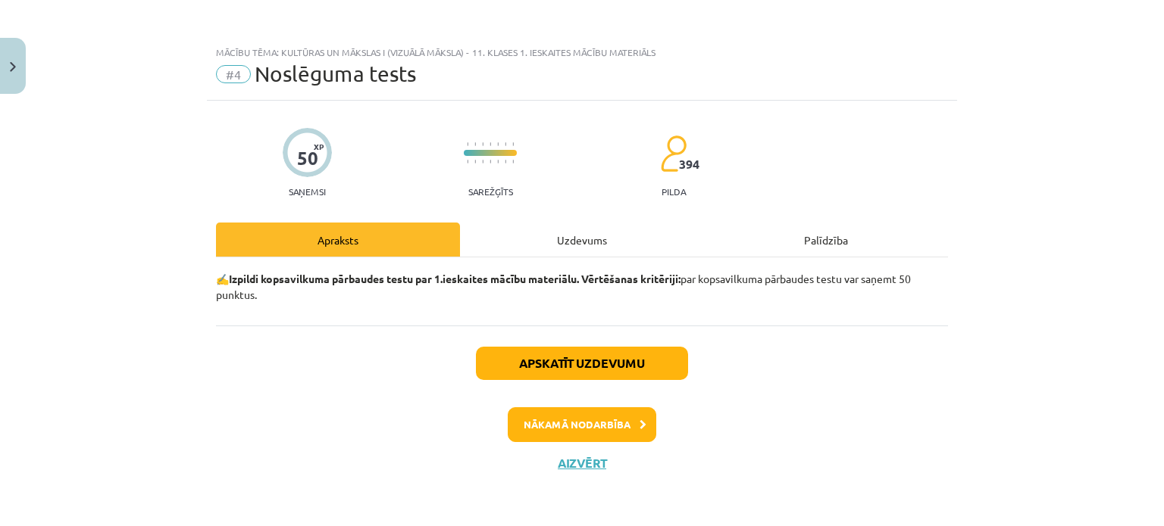
click at [588, 228] on div "Uzdevums" at bounding box center [582, 240] width 244 height 34
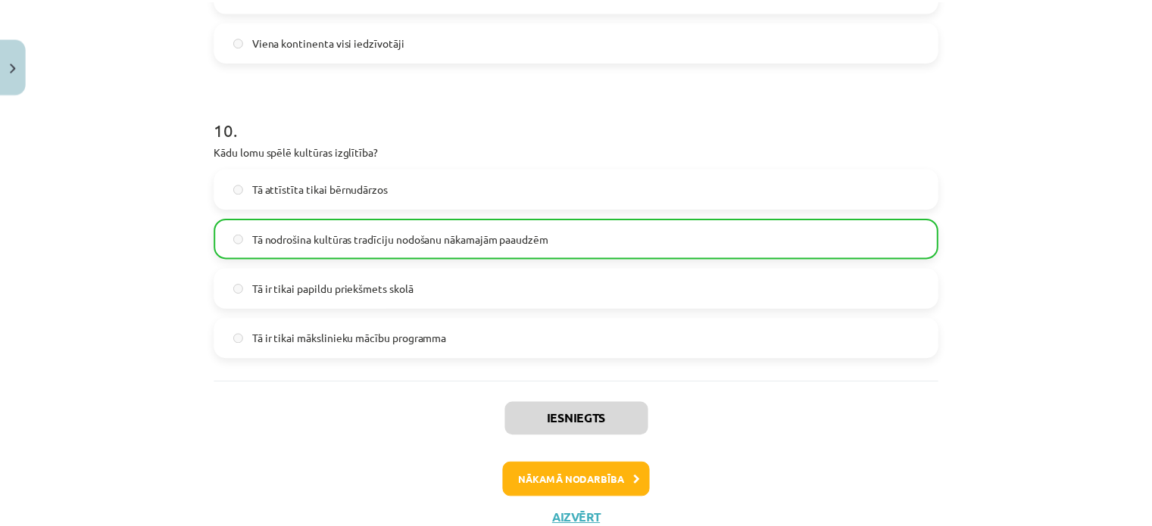
scroll to position [2945, 0]
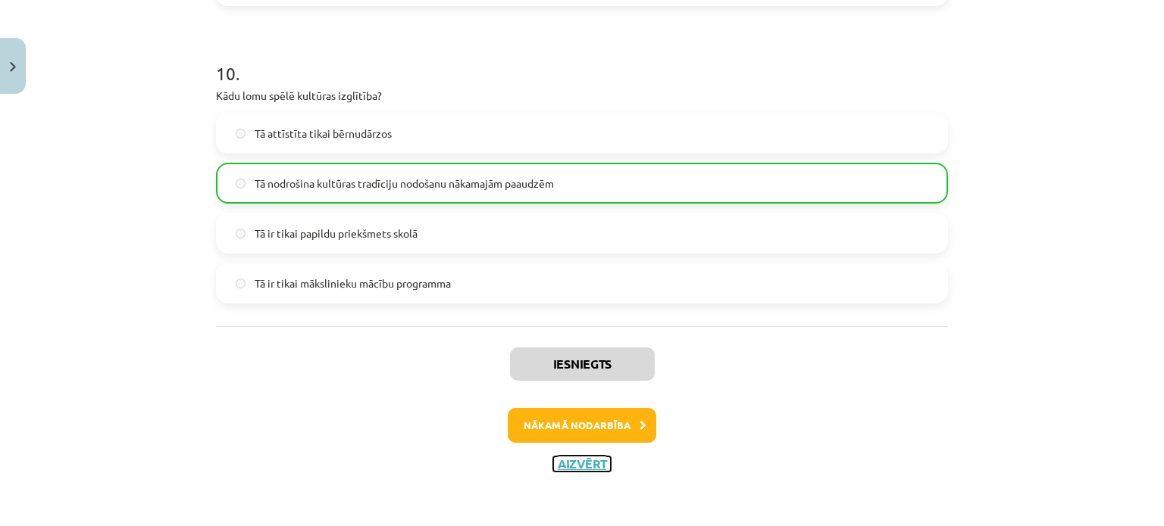
click at [573, 457] on button "Aizvērt" at bounding box center [582, 464] width 58 height 15
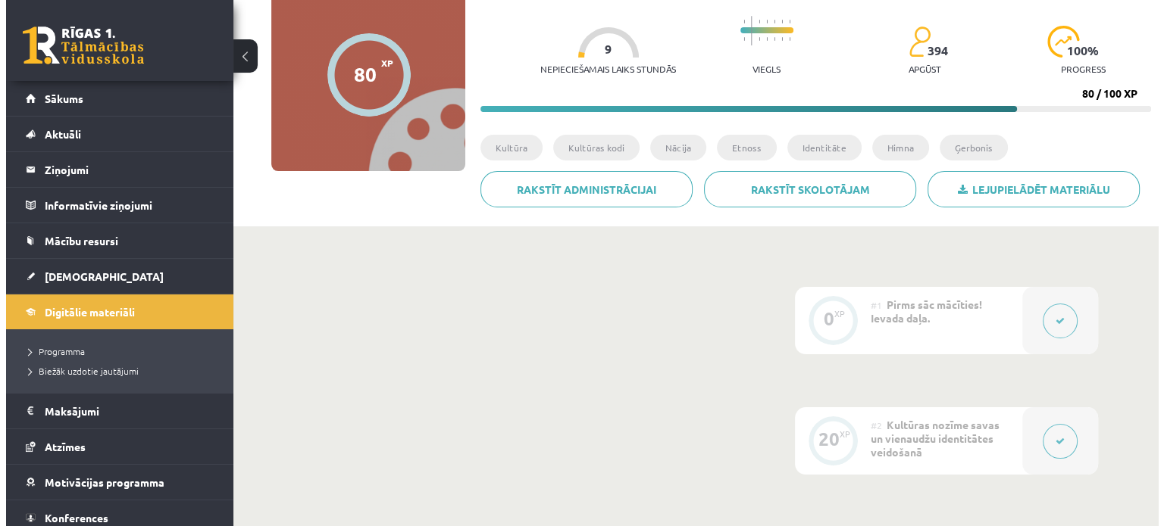
scroll to position [388, 0]
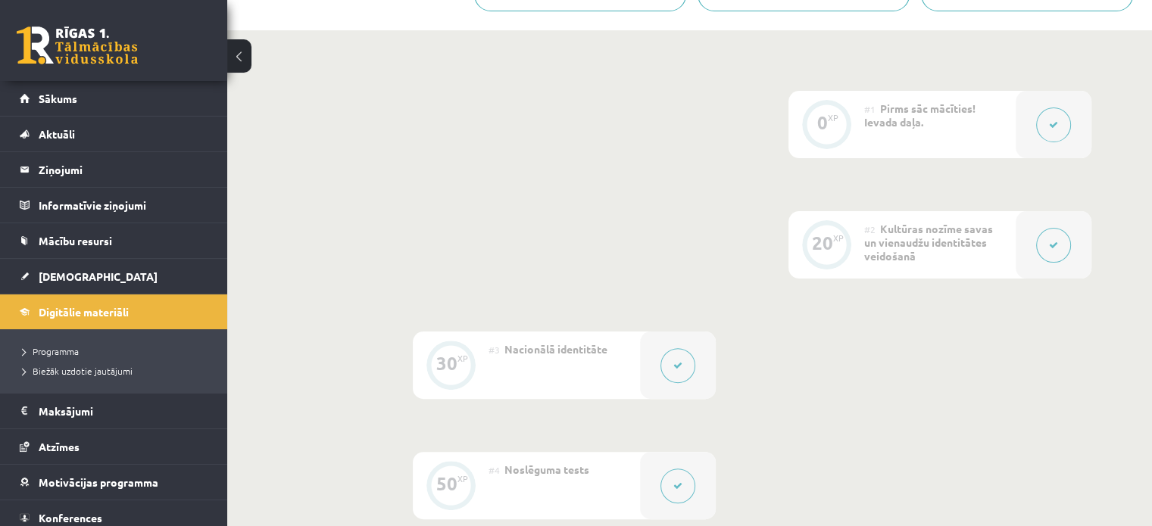
click at [1055, 122] on icon at bounding box center [1053, 124] width 9 height 9
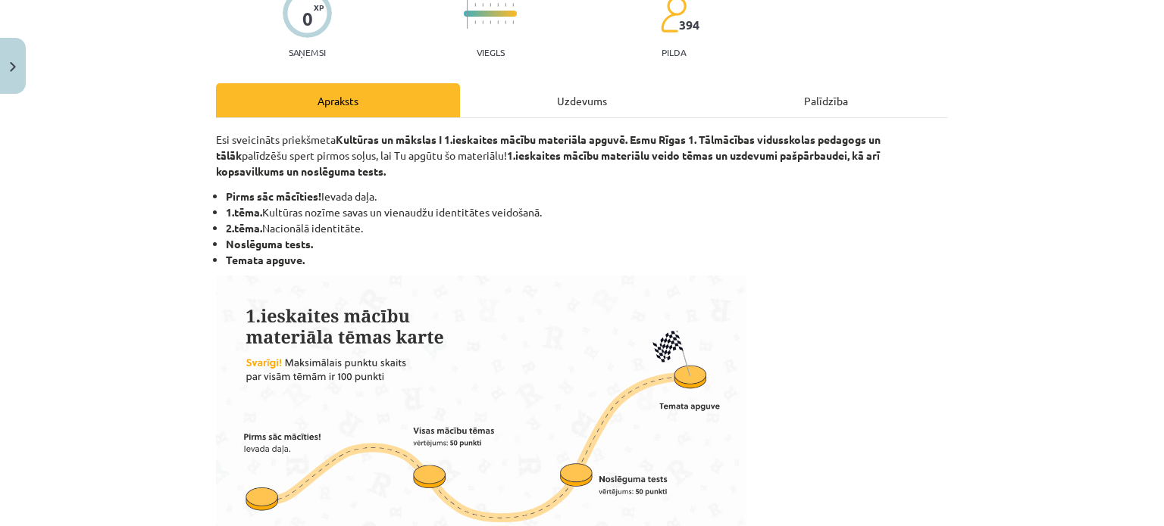
scroll to position [0, 0]
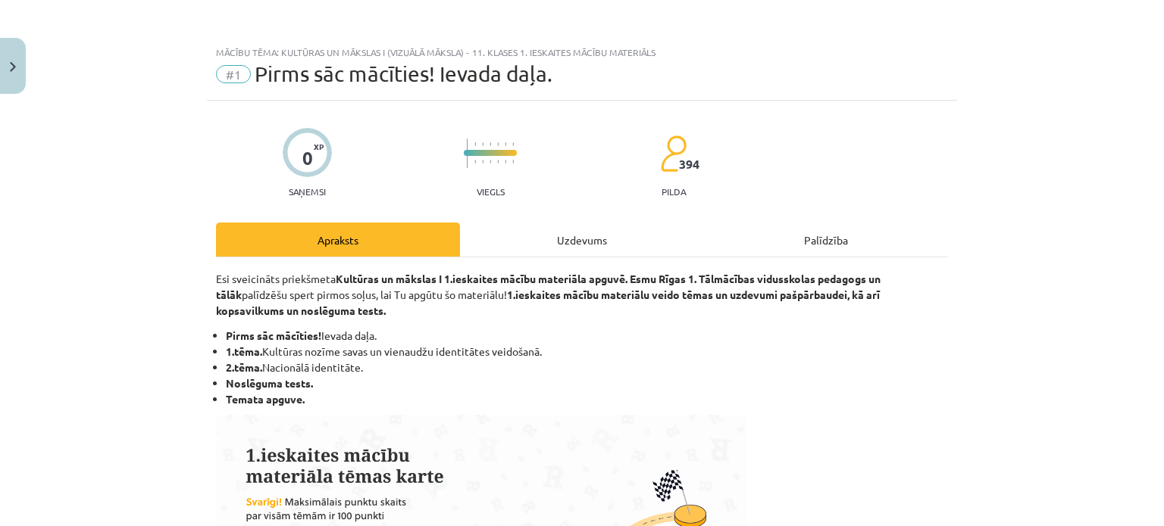
click at [580, 233] on div "Uzdevums" at bounding box center [582, 240] width 244 height 34
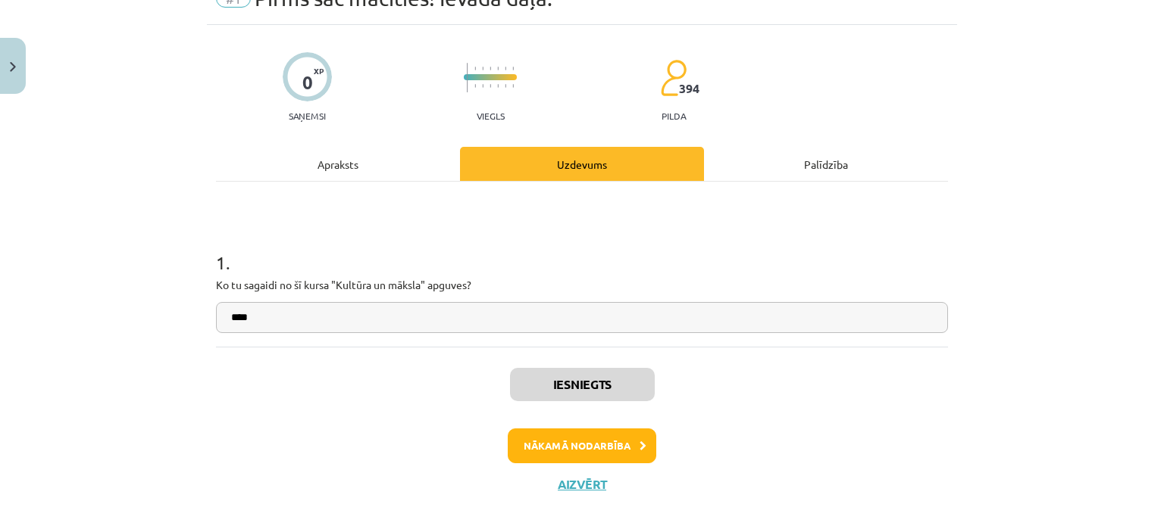
scroll to position [96, 0]
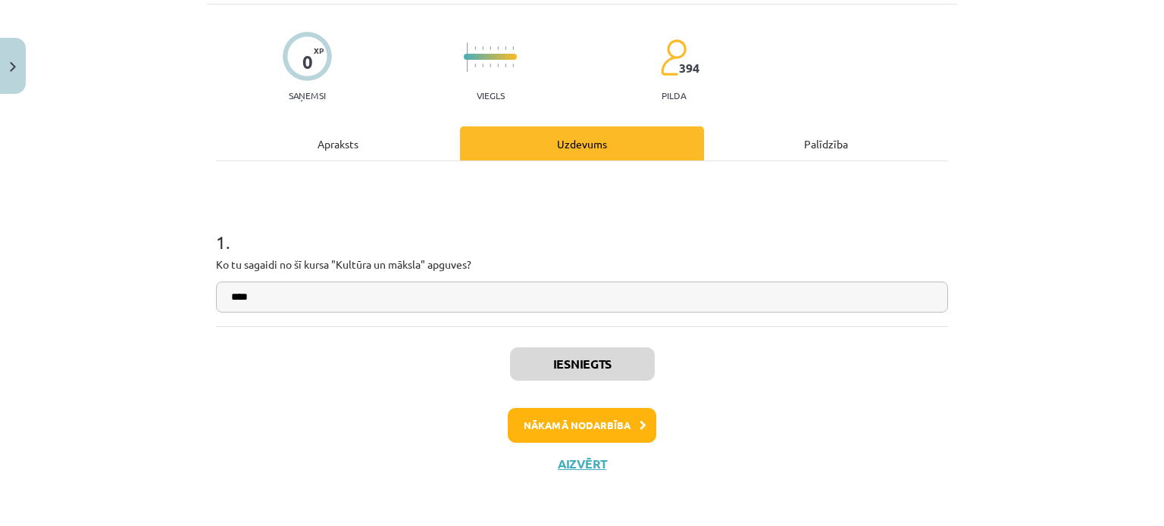
click at [320, 157] on div "Apraksts" at bounding box center [338, 144] width 244 height 34
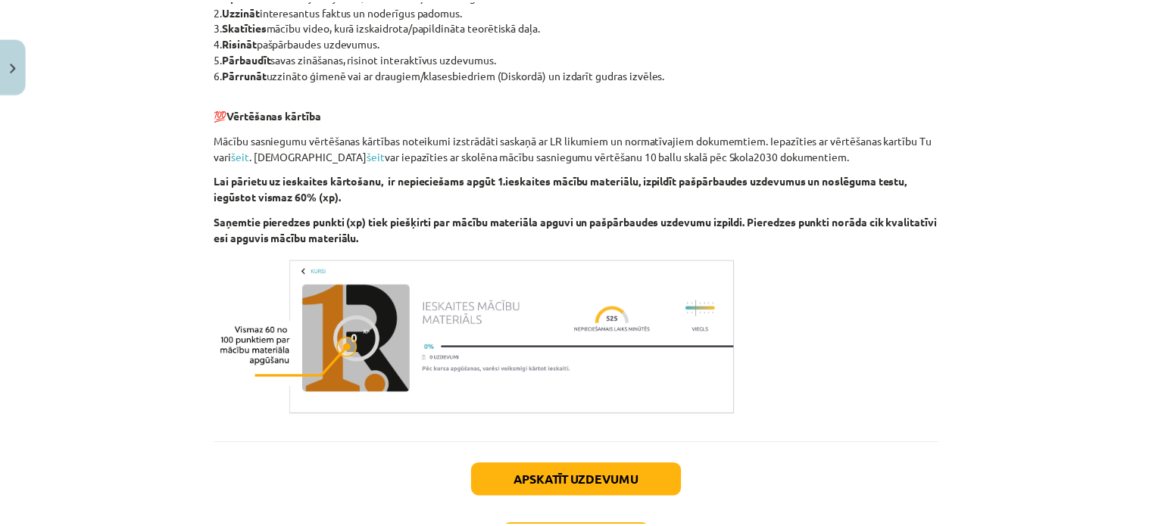
scroll to position [871, 0]
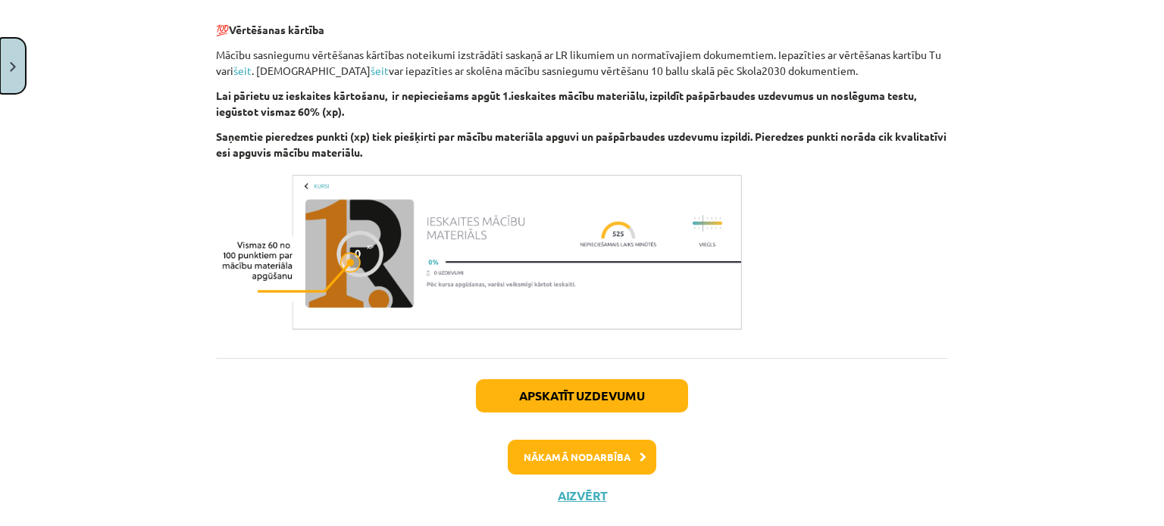
click at [22, 68] on button "Close" at bounding box center [13, 66] width 26 height 56
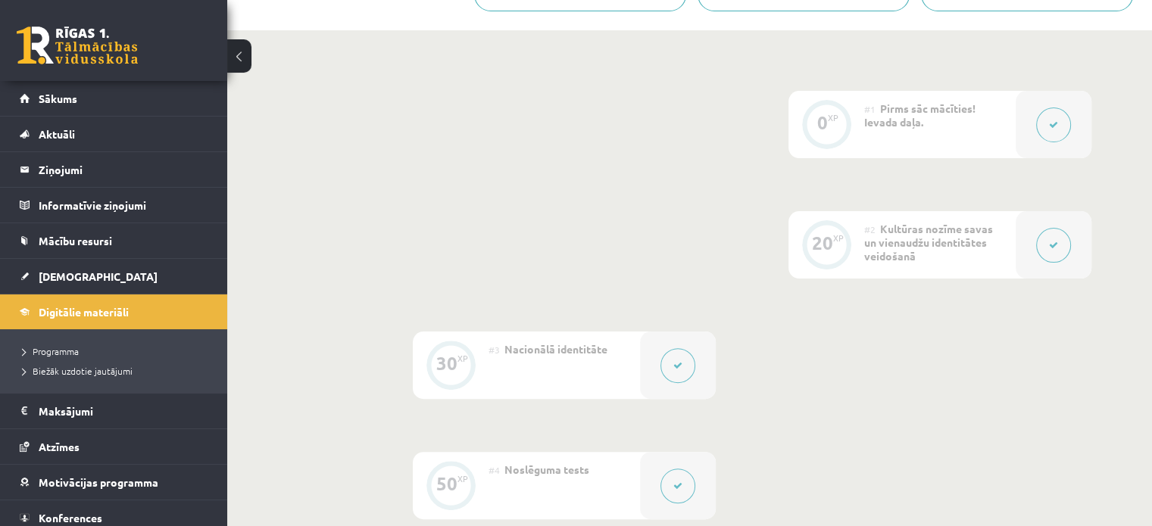
click at [467, 199] on div "0 XP #1 Pirms sāc mācīties! Ievada daļa. 20 XP #2 Kultūras nozīme savas un vien…" at bounding box center [690, 365] width 804 height 549
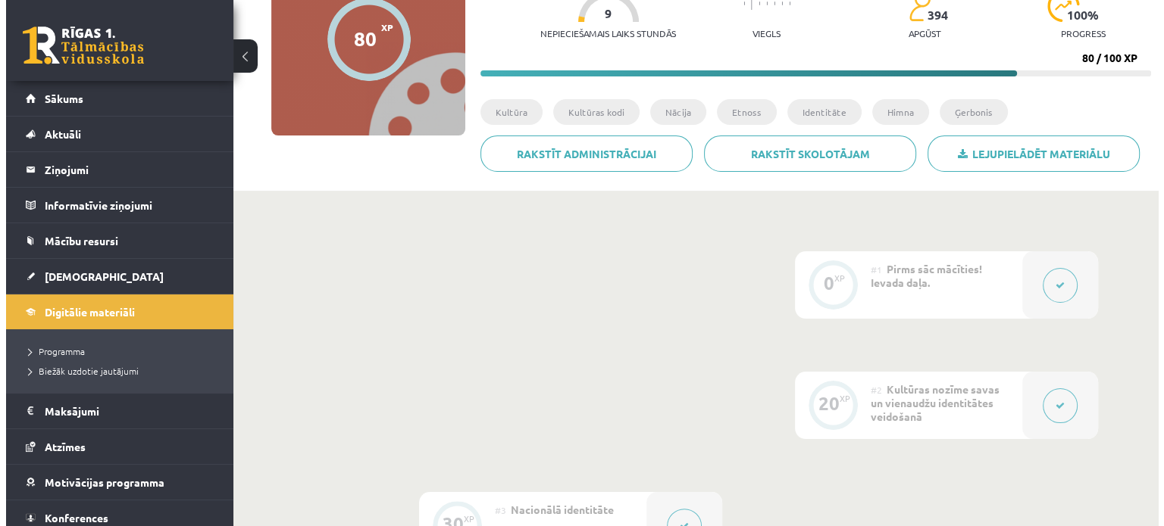
scroll to position [388, 0]
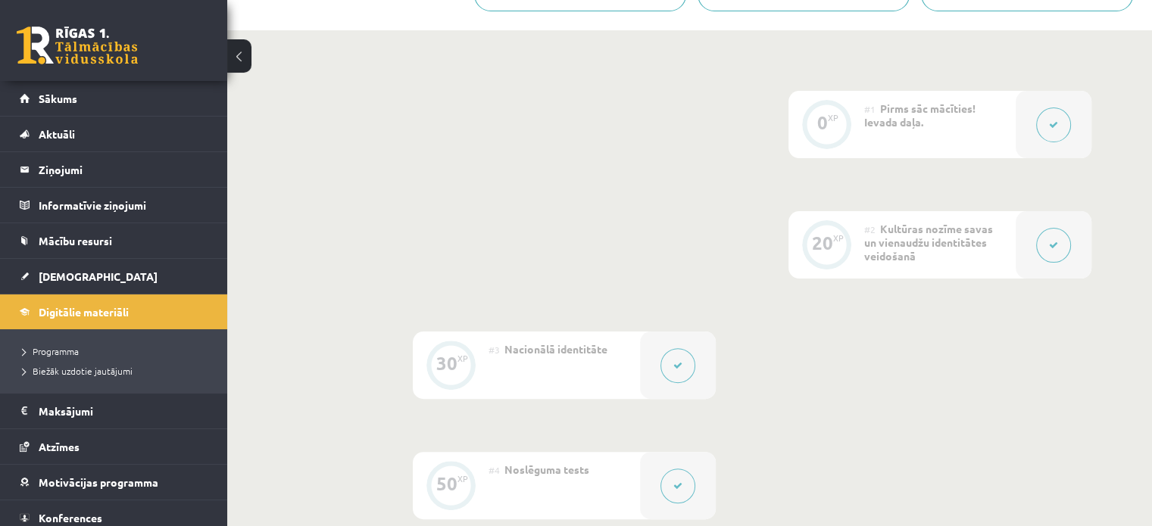
click at [1034, 258] on div at bounding box center [1054, 244] width 76 height 67
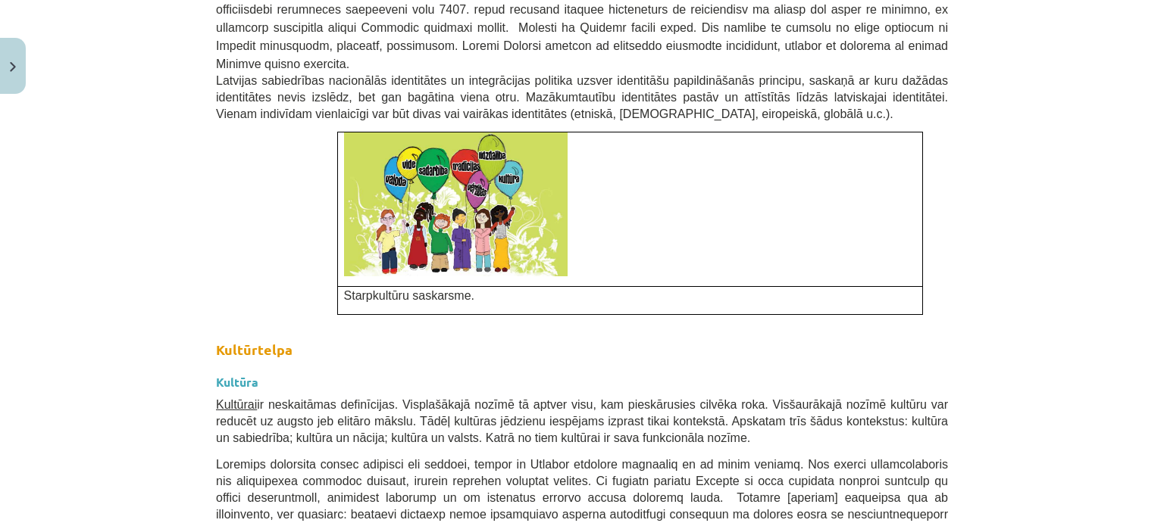
scroll to position [1591, 0]
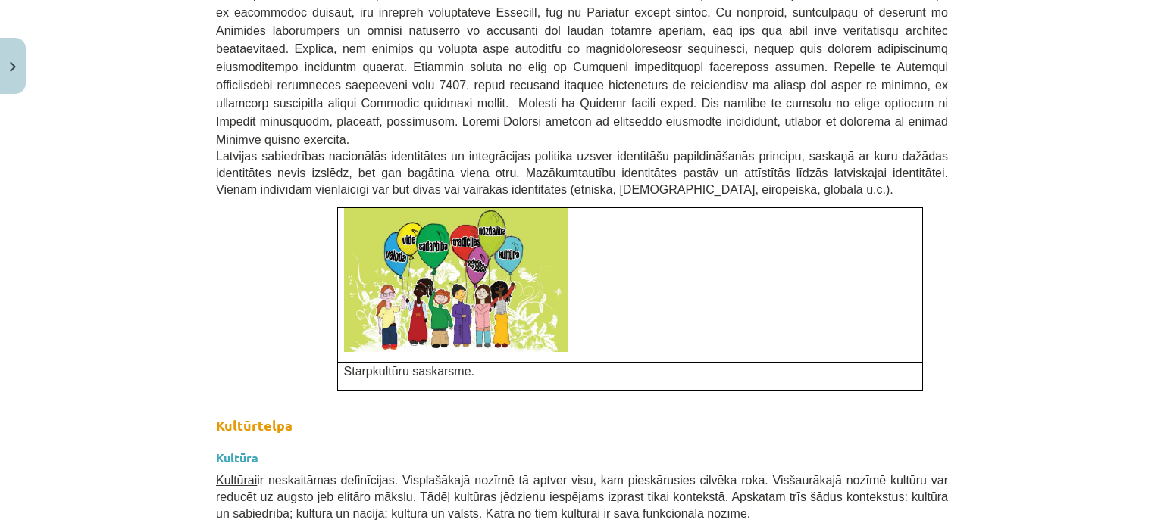
click at [500, 208] on img at bounding box center [455, 280] width 223 height 144
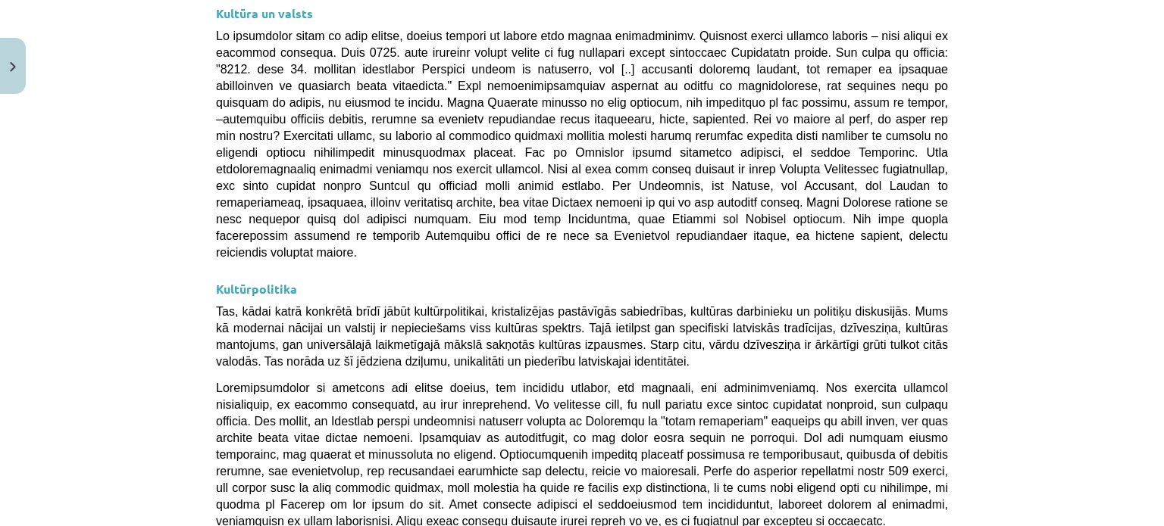
scroll to position [4106, 0]
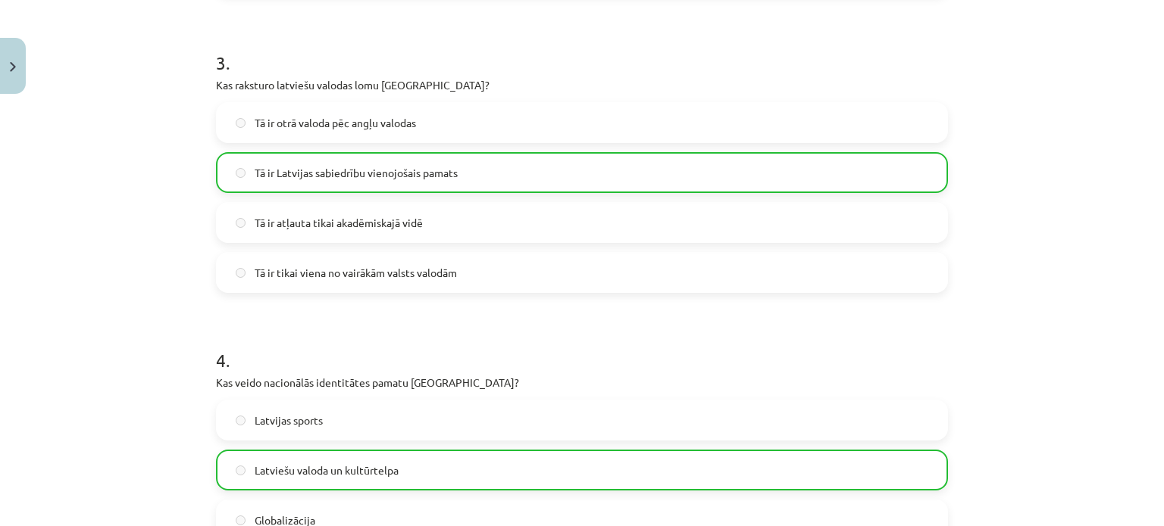
scroll to position [1158, 0]
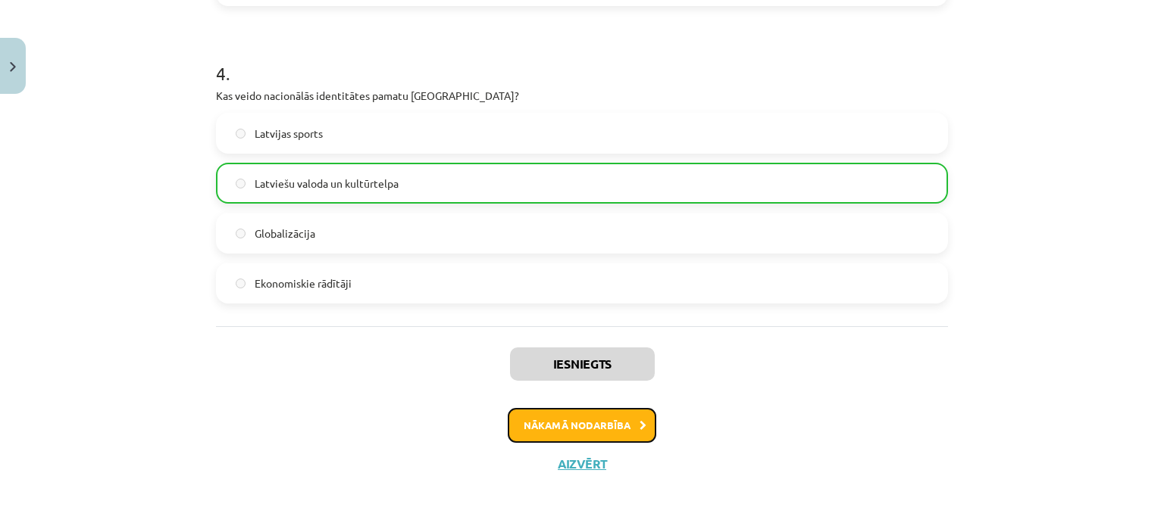
click at [535, 426] on button "Nākamā nodarbība" at bounding box center [582, 425] width 148 height 35
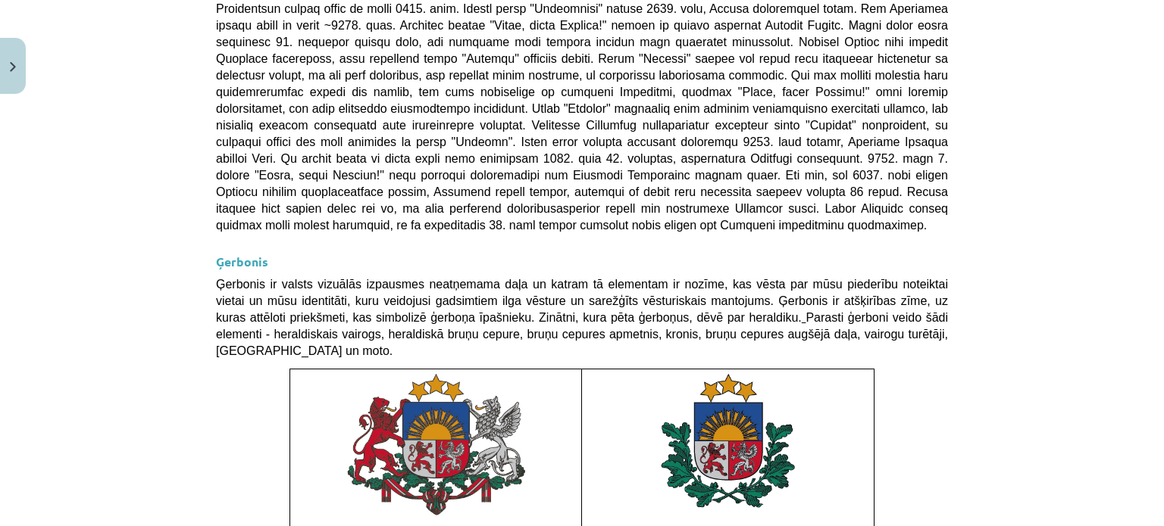
scroll to position [1204, 0]
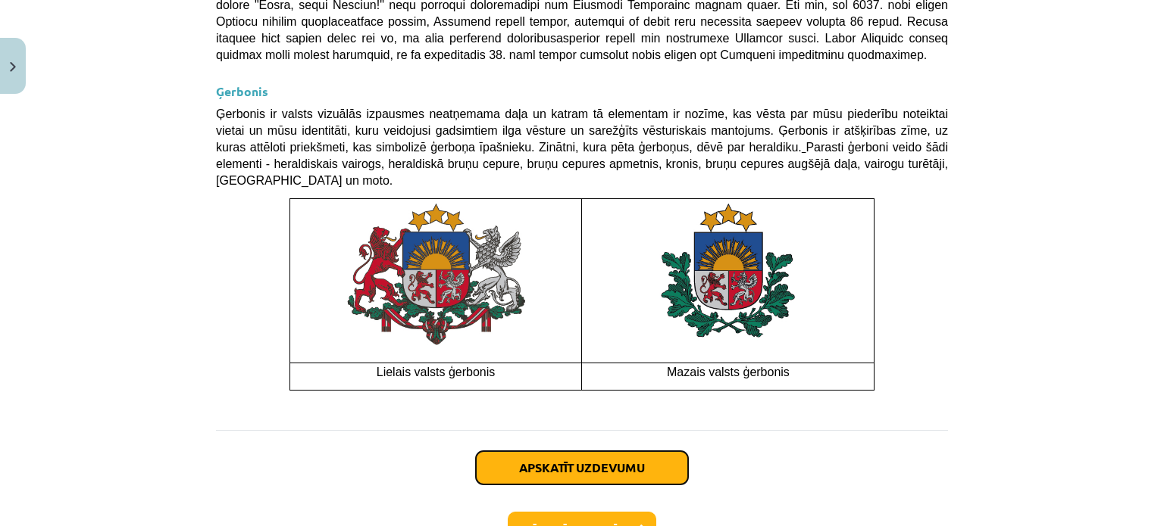
click at [586, 451] on button "Apskatīt uzdevumu" at bounding box center [582, 467] width 212 height 33
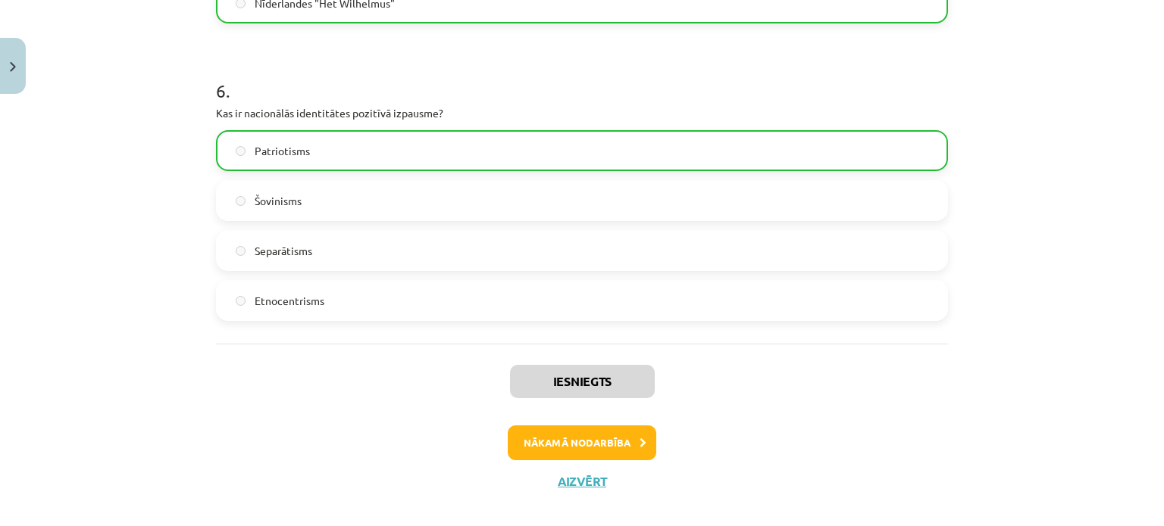
scroll to position [1754, 0]
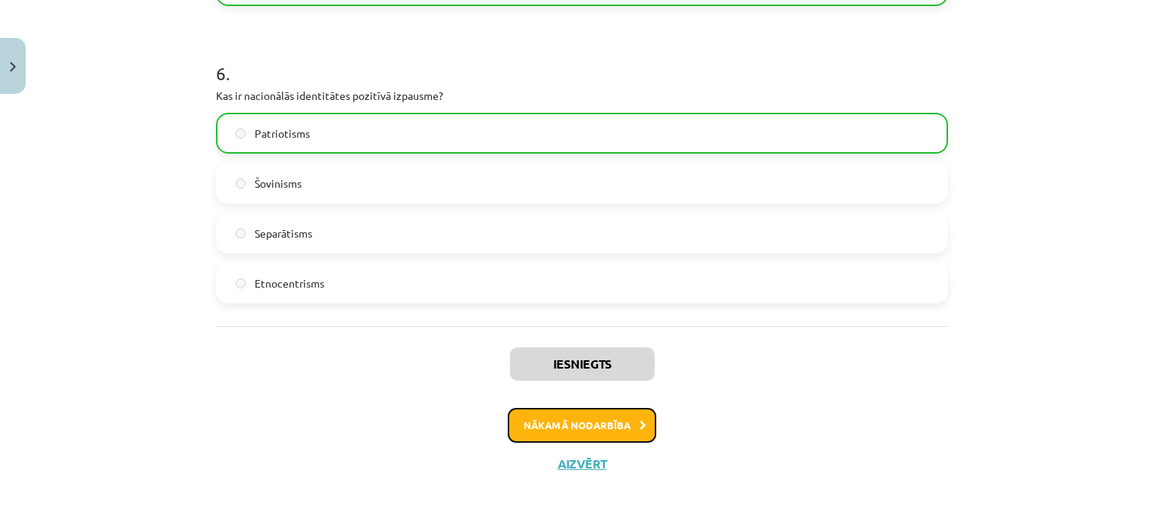
click at [571, 426] on button "Nākamā nodarbība" at bounding box center [582, 425] width 148 height 35
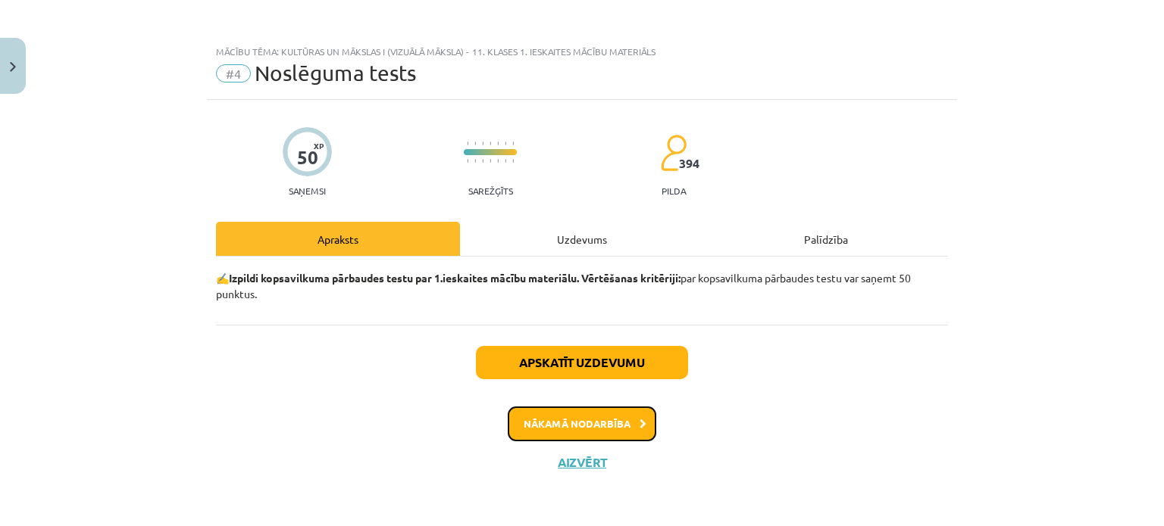
scroll to position [0, 0]
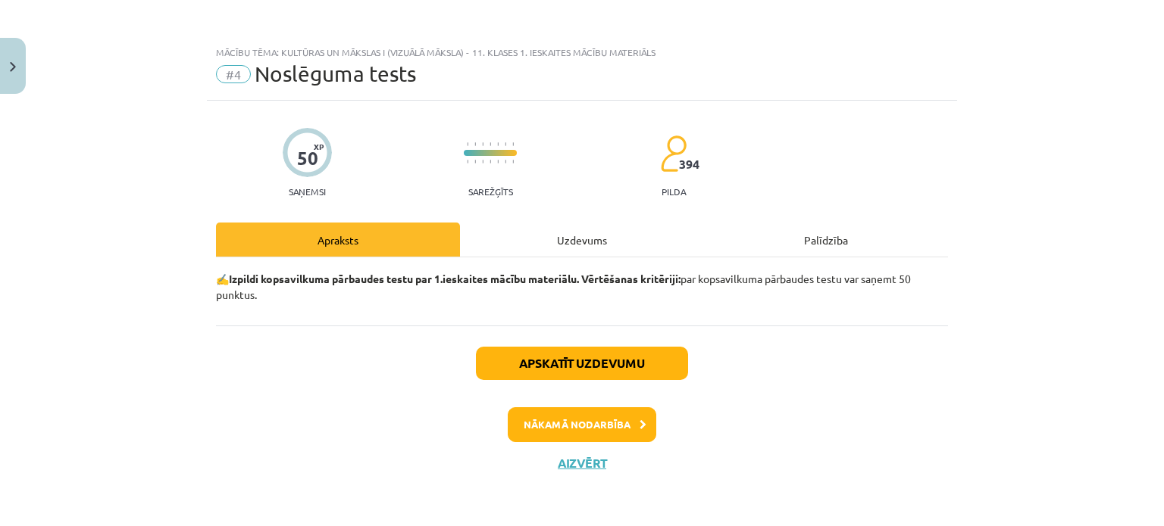
click at [583, 235] on div "Uzdevums" at bounding box center [582, 240] width 244 height 34
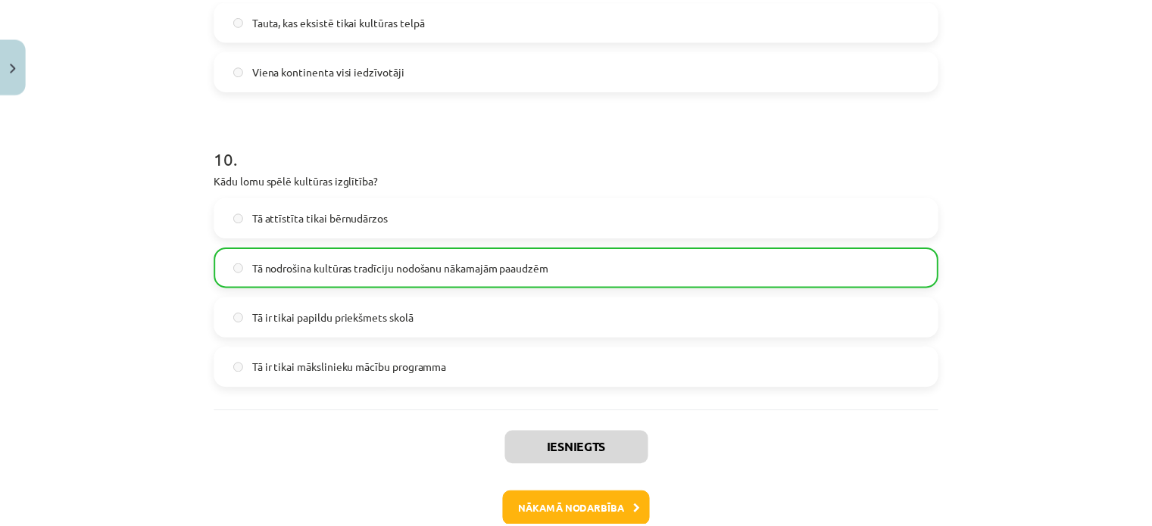
scroll to position [2945, 0]
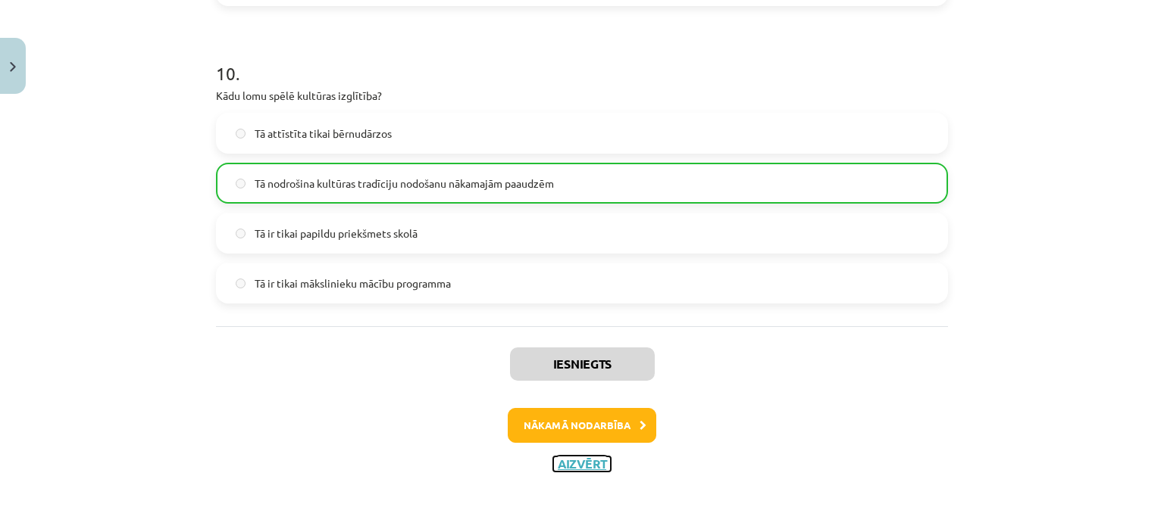
click at [594, 464] on button "Aizvērt" at bounding box center [582, 464] width 58 height 15
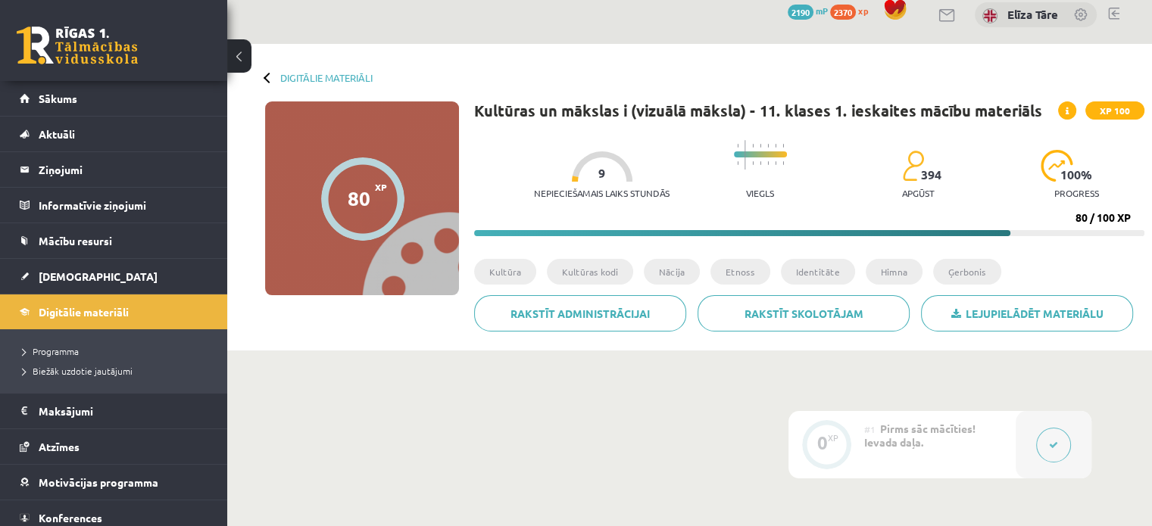
scroll to position [0, 0]
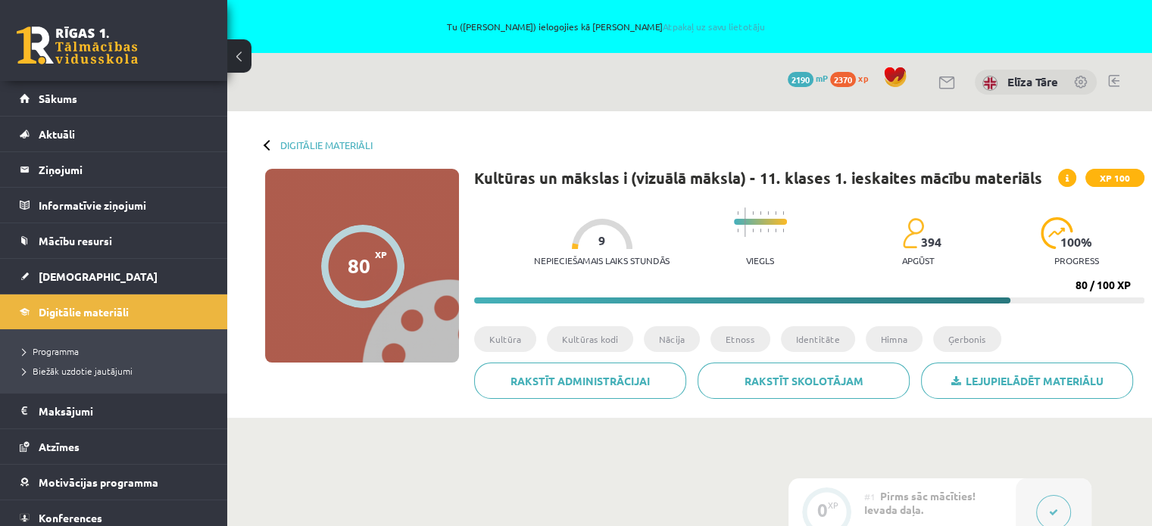
drag, startPoint x: 395, startPoint y: 267, endPoint x: 400, endPoint y: 93, distance: 174.3
drag, startPoint x: 722, startPoint y: 23, endPoint x: 712, endPoint y: 23, distance: 9.8
click at [722, 23] on link "Atpakaļ uz savu lietotāju" at bounding box center [713, 26] width 102 height 12
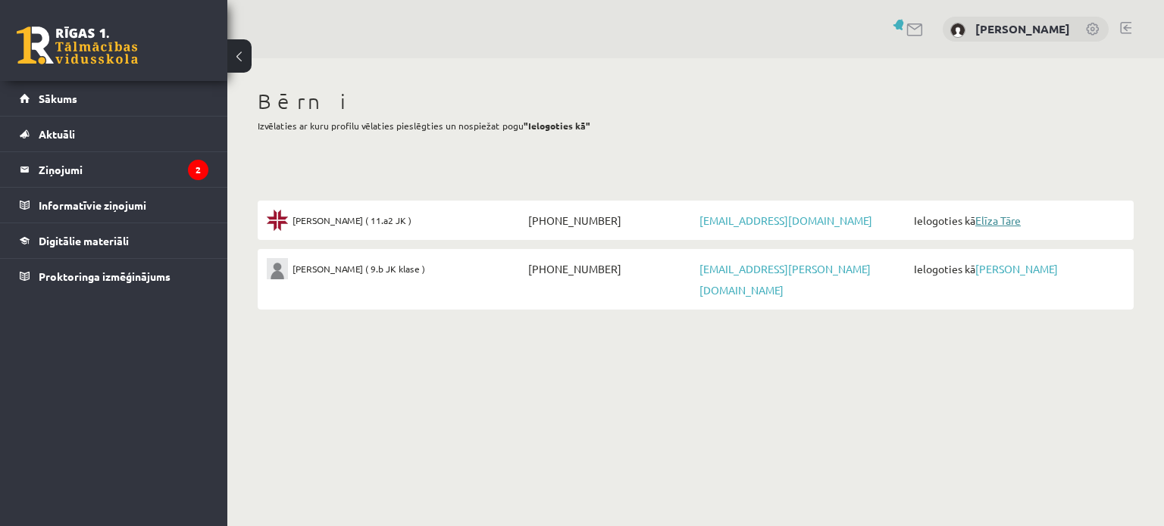
click at [1013, 220] on link "Elīza Tāre" at bounding box center [997, 221] width 45 height 14
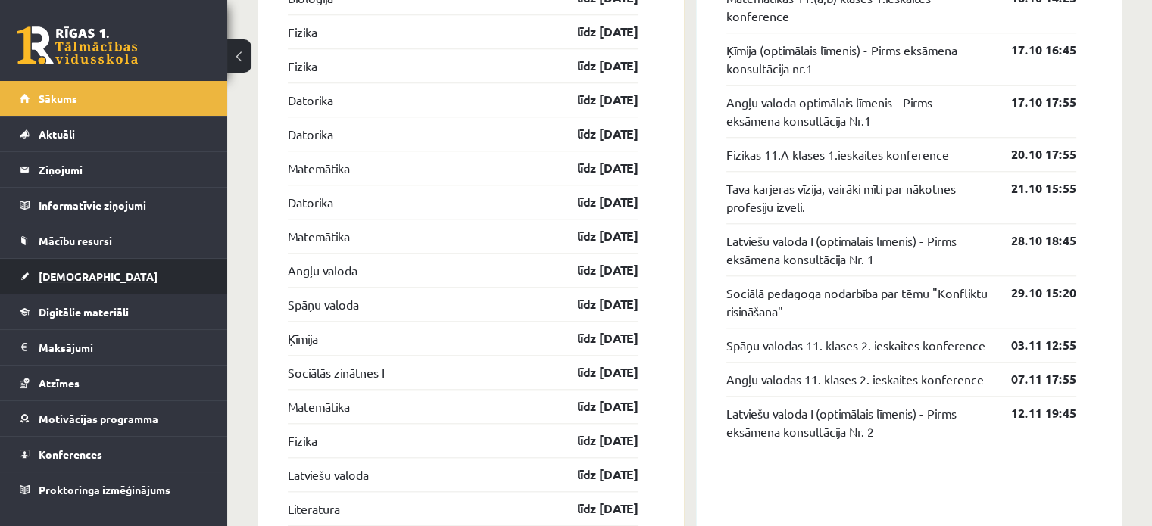
scroll to position [1364, 0]
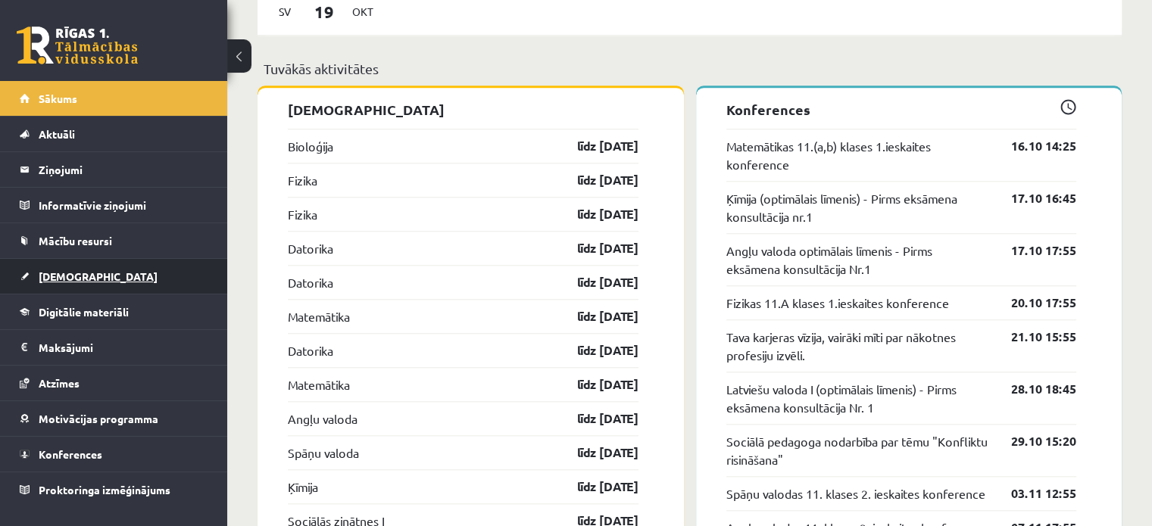
click at [70, 268] on link "[DEMOGRAPHIC_DATA]" at bounding box center [114, 276] width 189 height 35
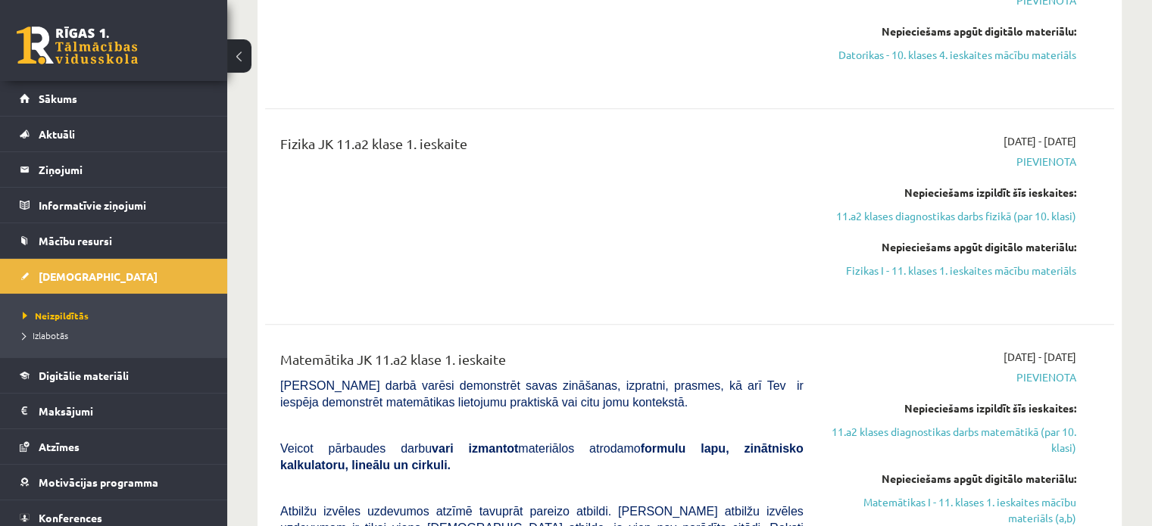
scroll to position [4413, 0]
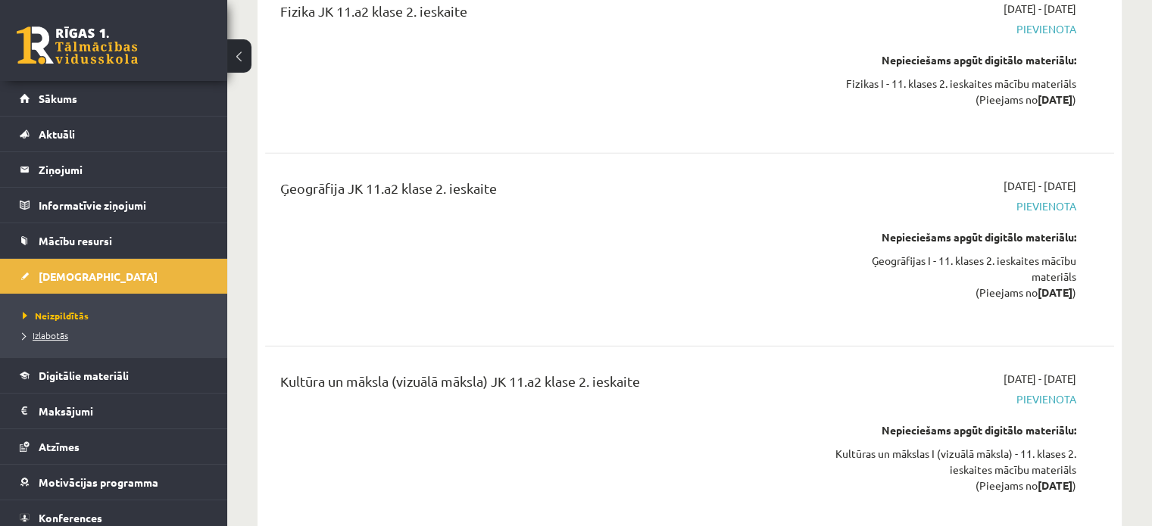
click at [52, 330] on span "Izlabotās" at bounding box center [45, 336] width 45 height 12
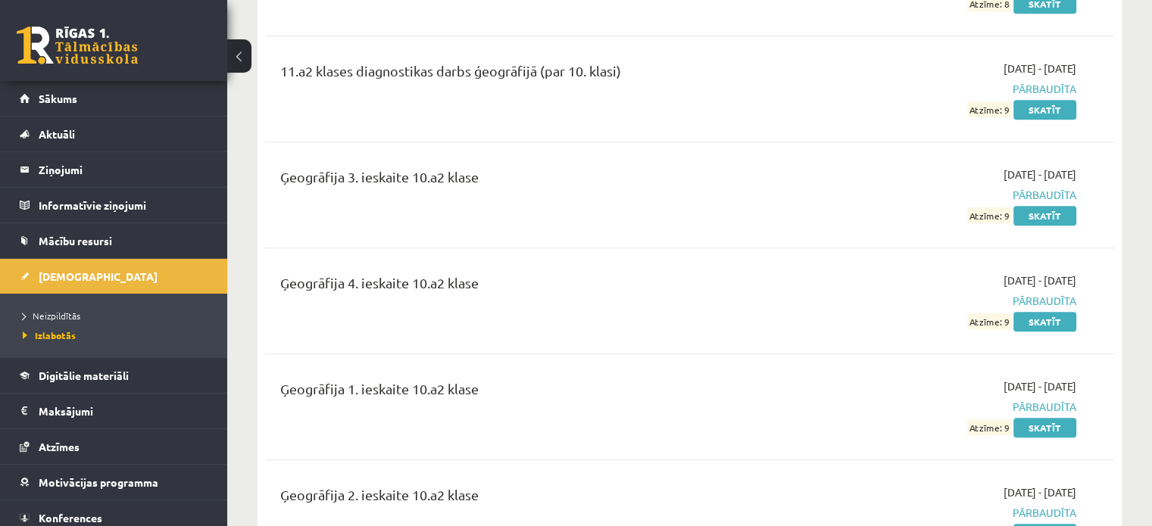
scroll to position [8273, 0]
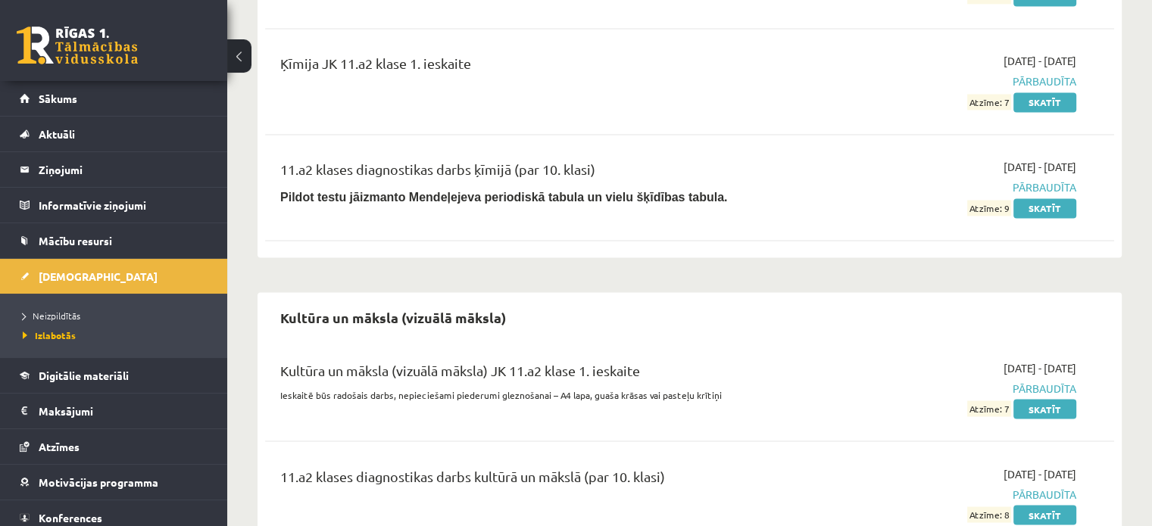
click at [661, 220] on div "Angļu valoda Angļu valoda JK 8.a klase 1. ieskaite 2022-09-01 - 2022-09-15 Pārb…" at bounding box center [690, 305] width 864 height 16753
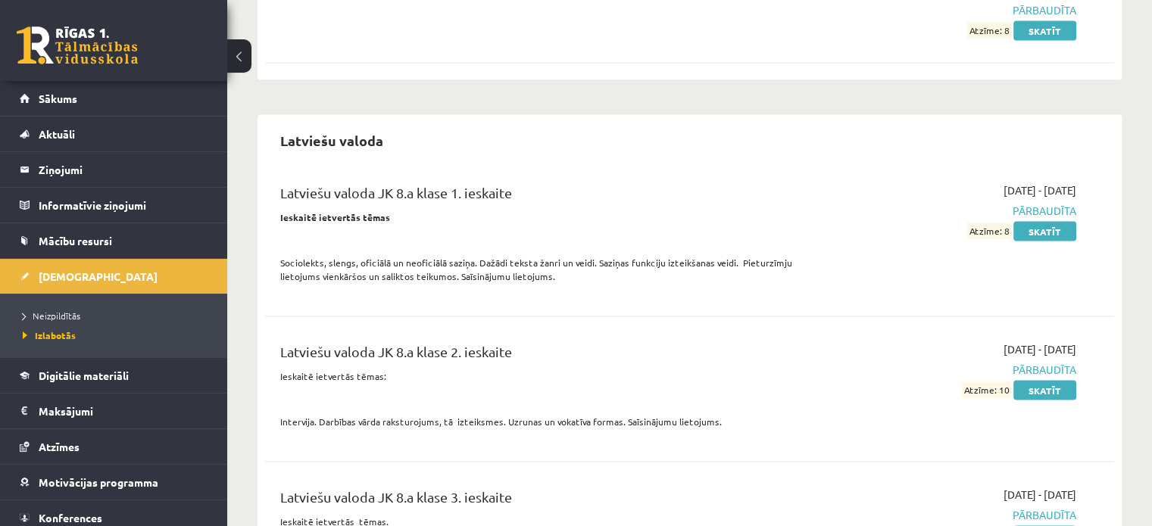
scroll to position [8576, 0]
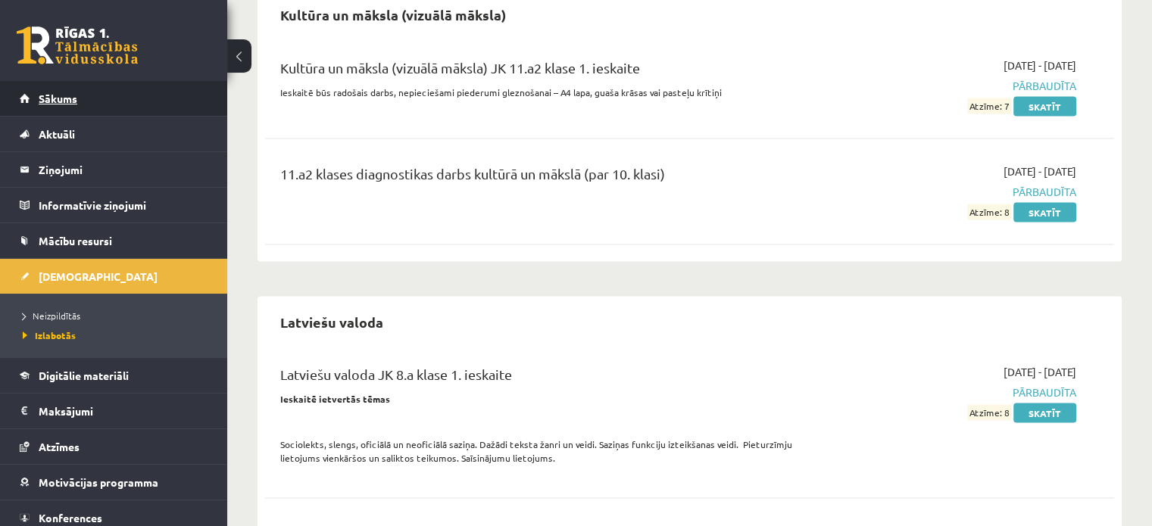
click at [55, 102] on span "Sākums" at bounding box center [58, 99] width 39 height 14
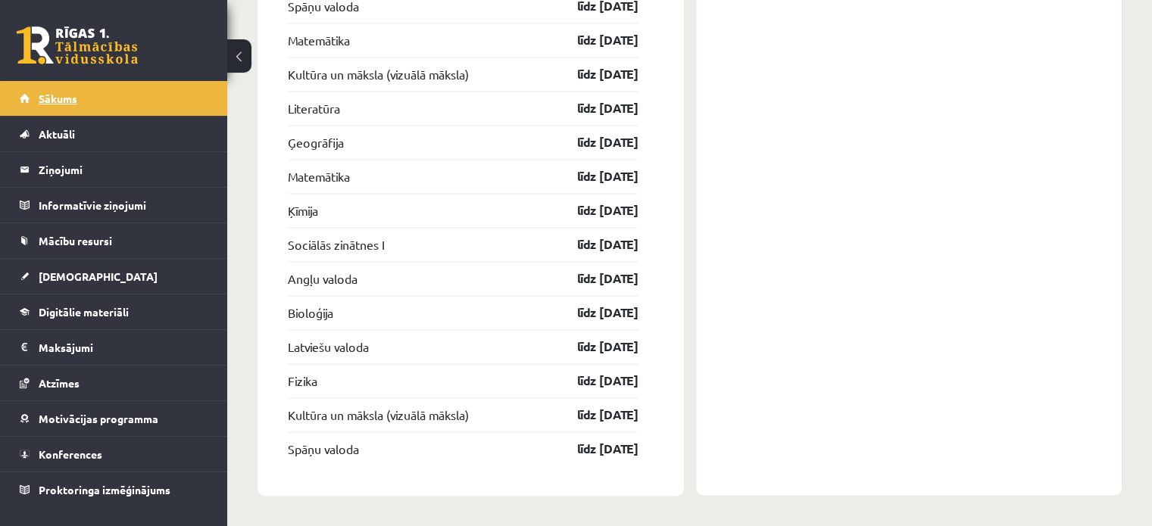
scroll to position [2420, 0]
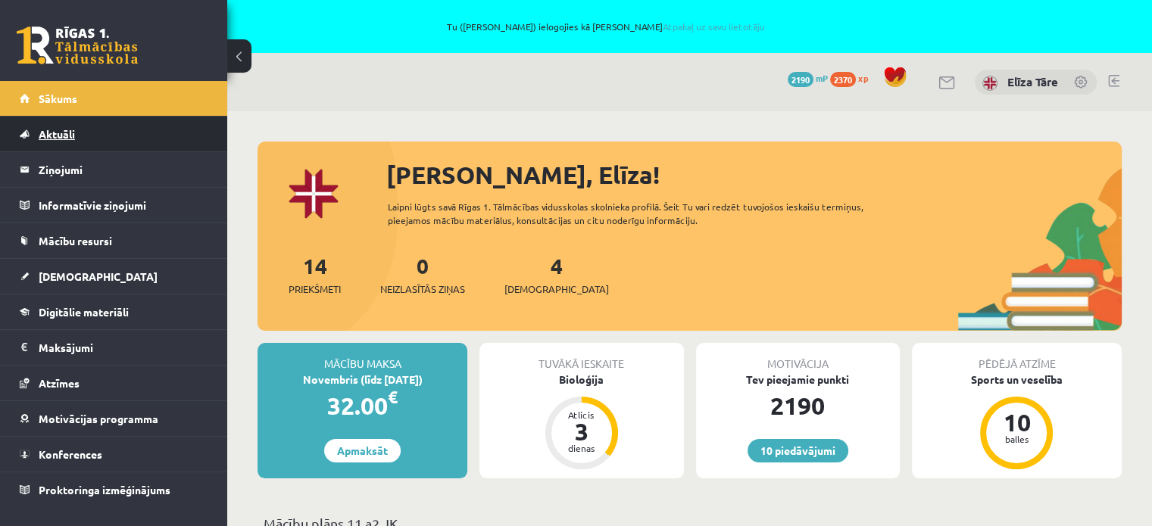
click at [60, 135] on span "Aktuāli" at bounding box center [57, 134] width 36 height 14
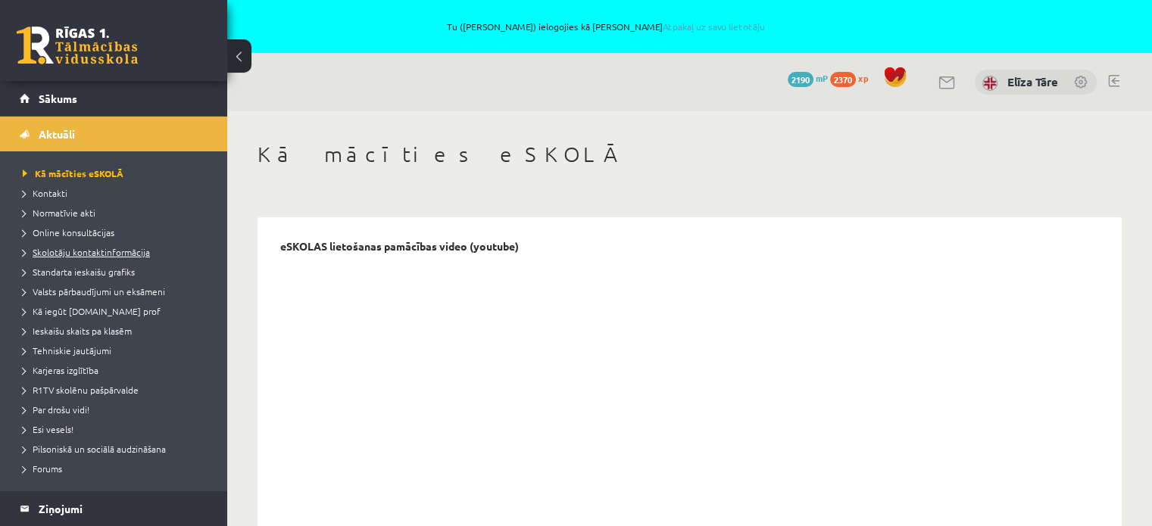
click at [71, 255] on span "Skolotāju kontaktinformācija" at bounding box center [86, 252] width 127 height 12
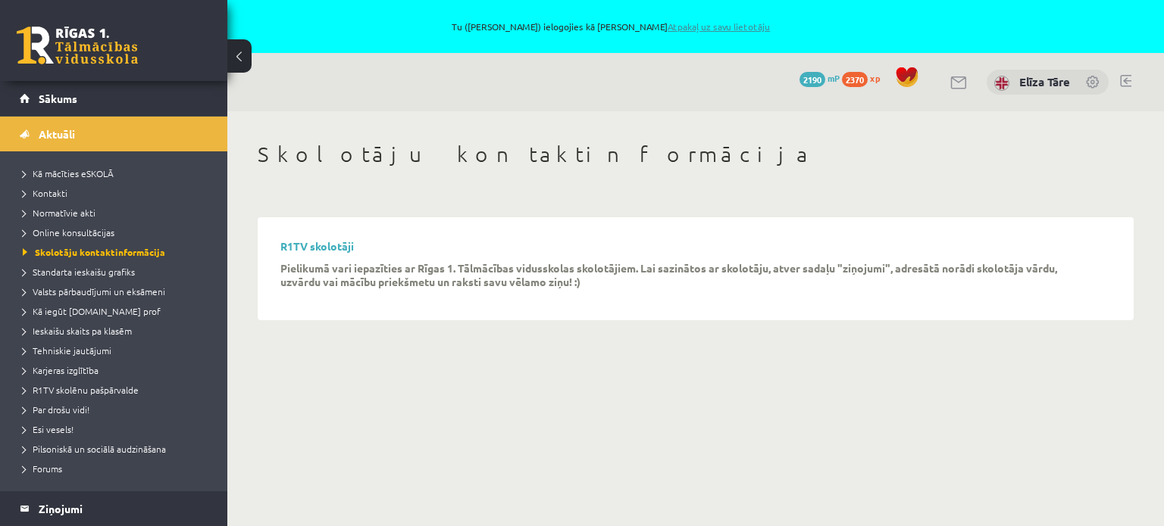
click at [697, 23] on link "Atpakaļ uz savu lietotāju" at bounding box center [718, 26] width 102 height 12
